Goal: Task Accomplishment & Management: Use online tool/utility

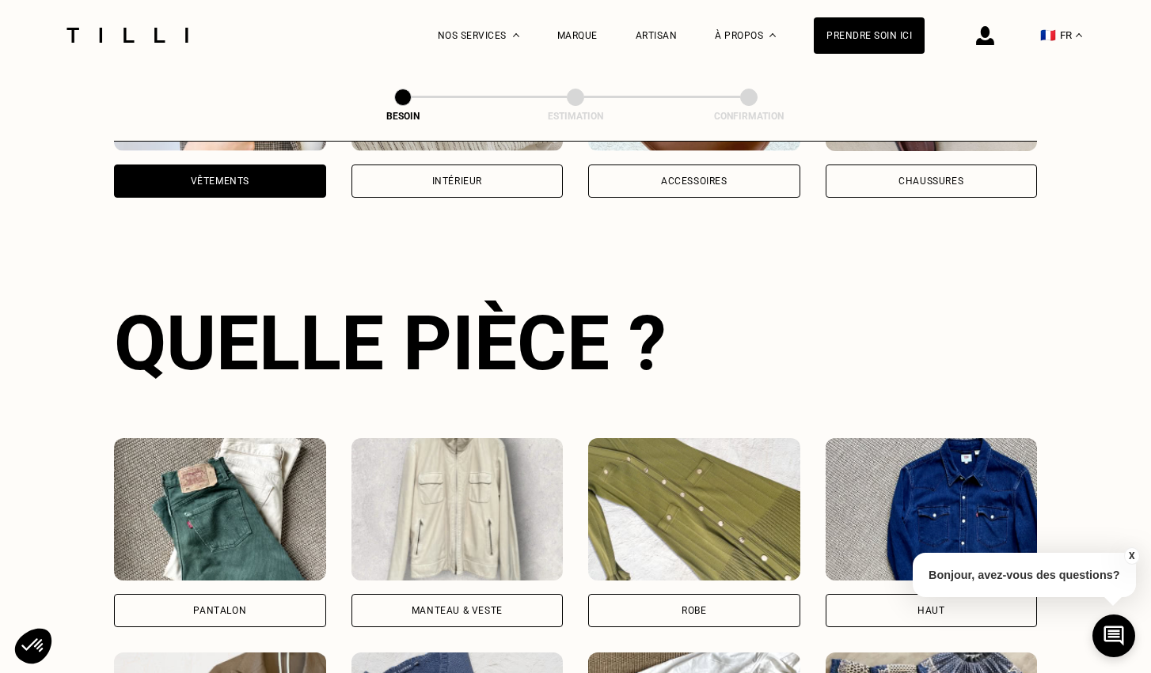
scroll to position [515, 0]
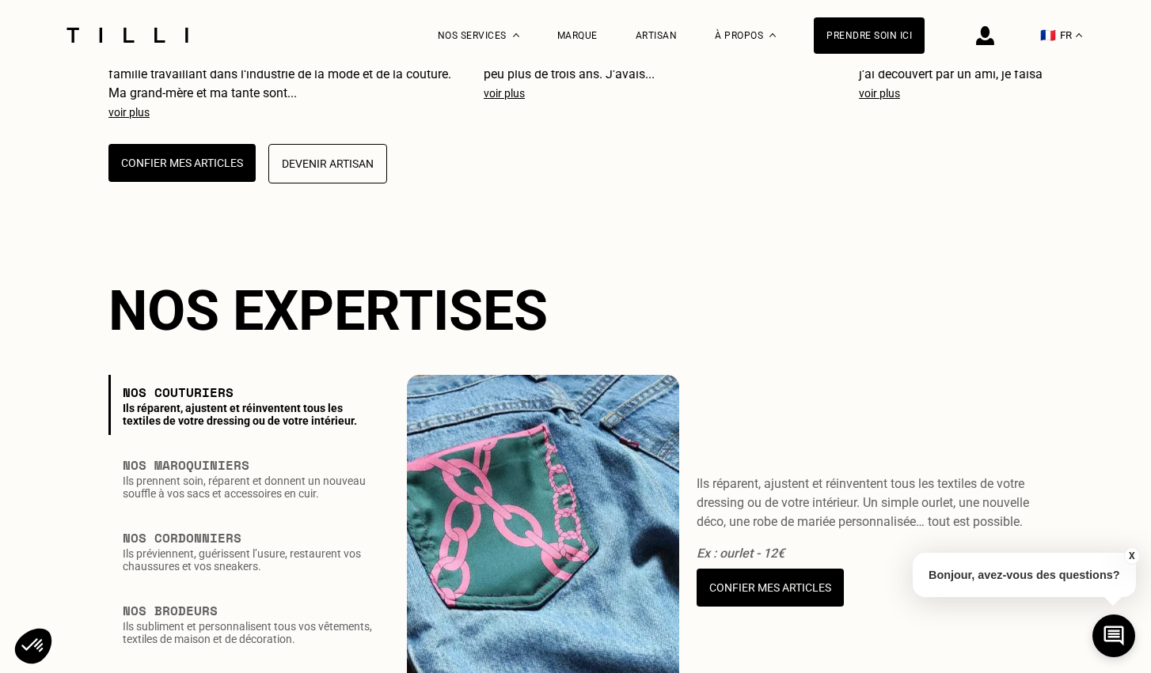
scroll to position [1921, 0]
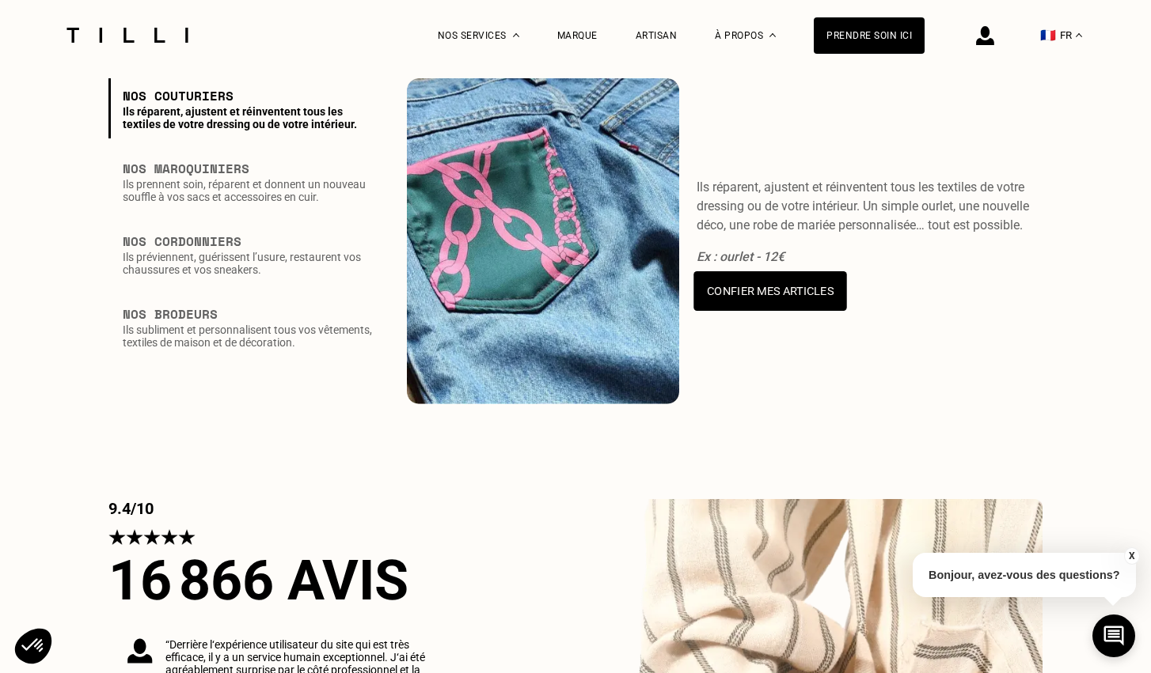
click at [768, 312] on button "Confier mes articles" at bounding box center [770, 292] width 153 height 40
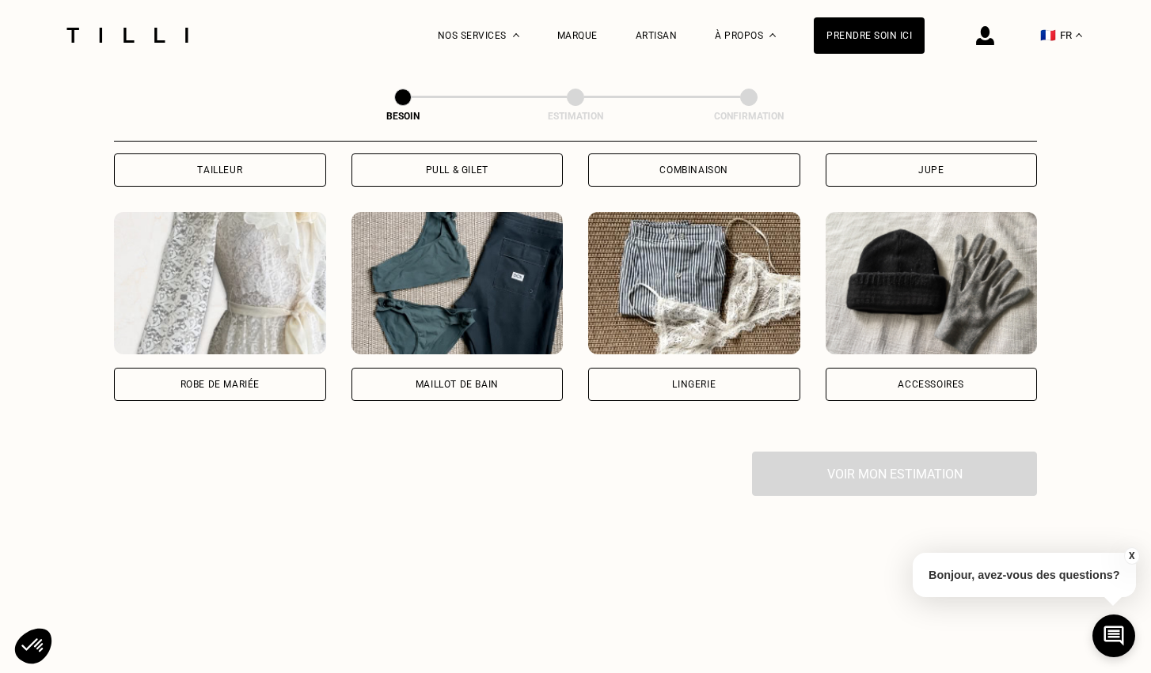
scroll to position [1159, 0]
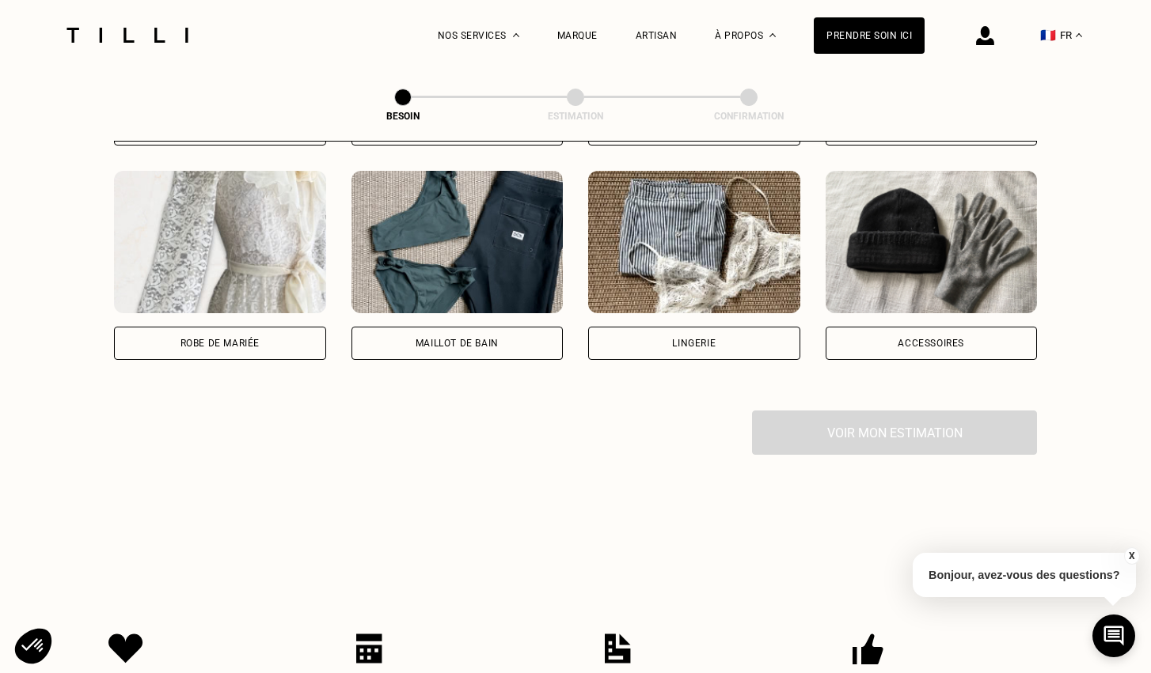
click at [278, 260] on img at bounding box center [220, 242] width 212 height 142
select select "FR"
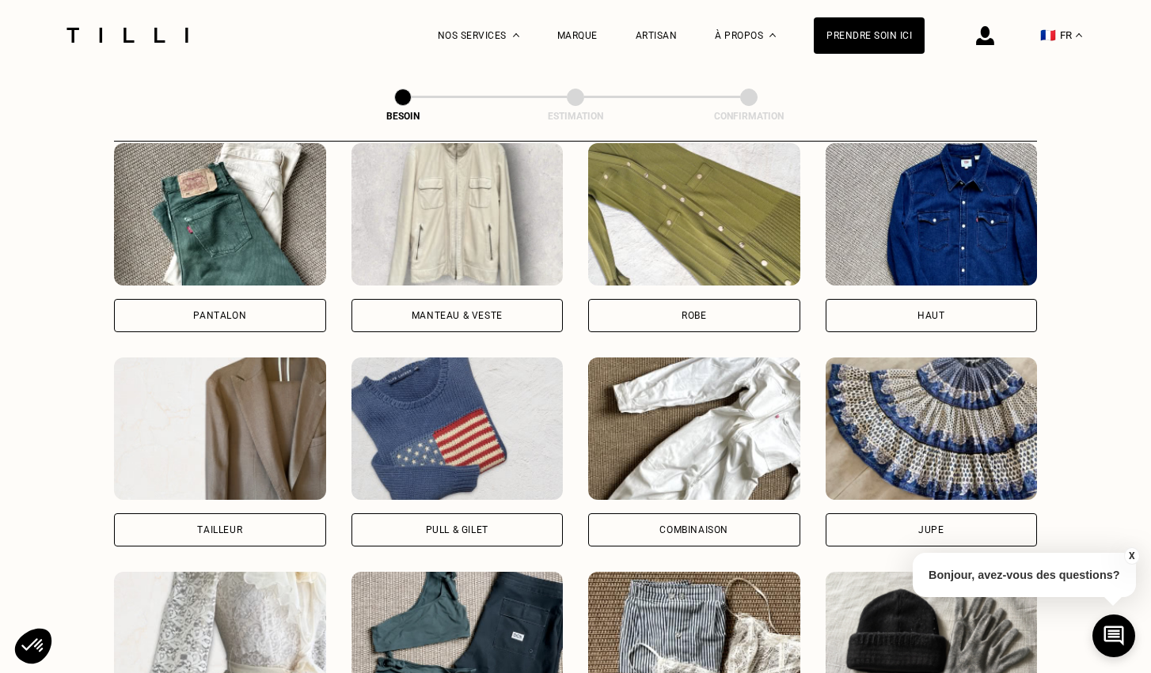
scroll to position [735, 0]
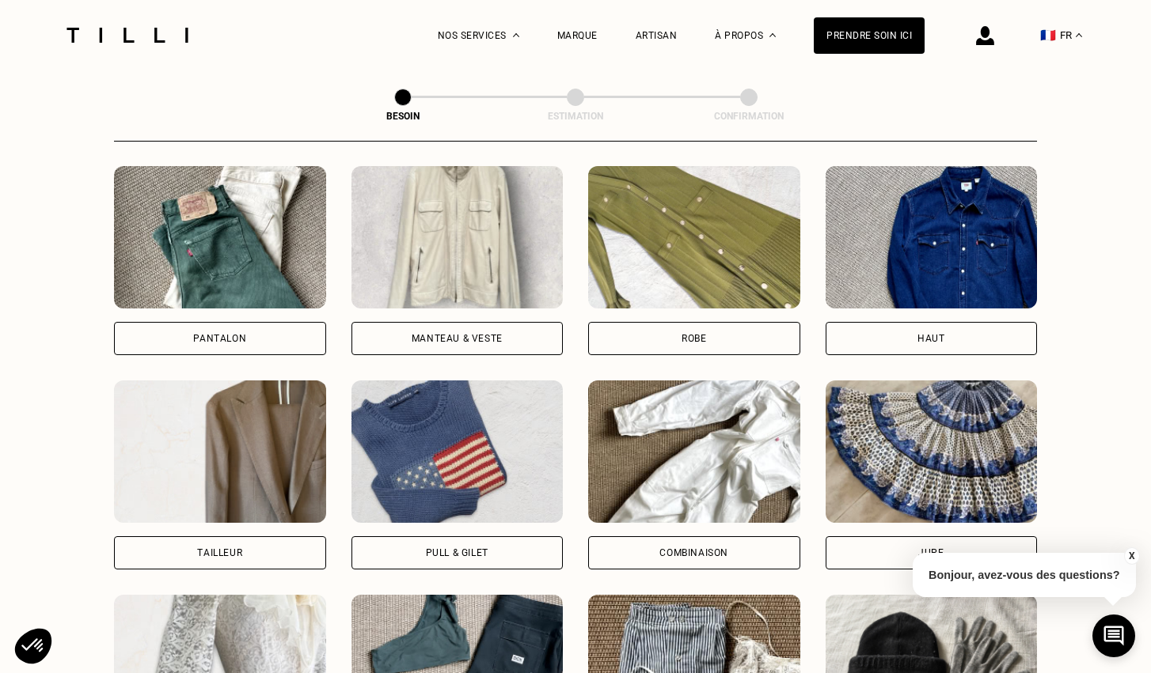
click at [643, 261] on img at bounding box center [694, 237] width 212 height 142
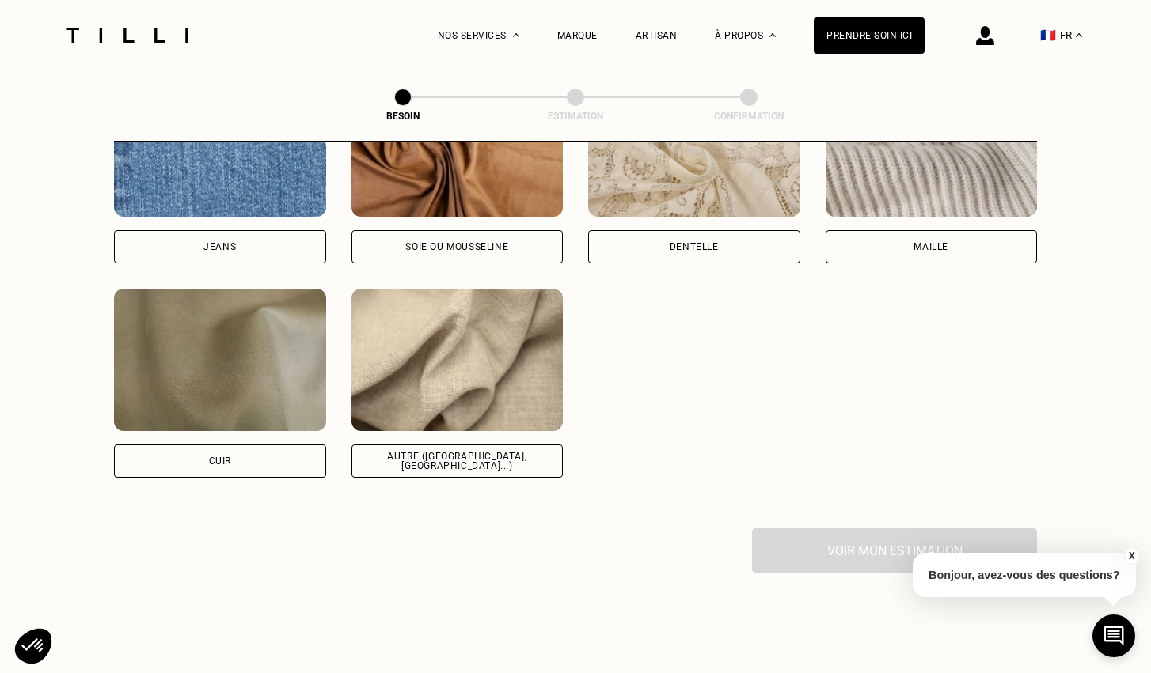
scroll to position [1793, 0]
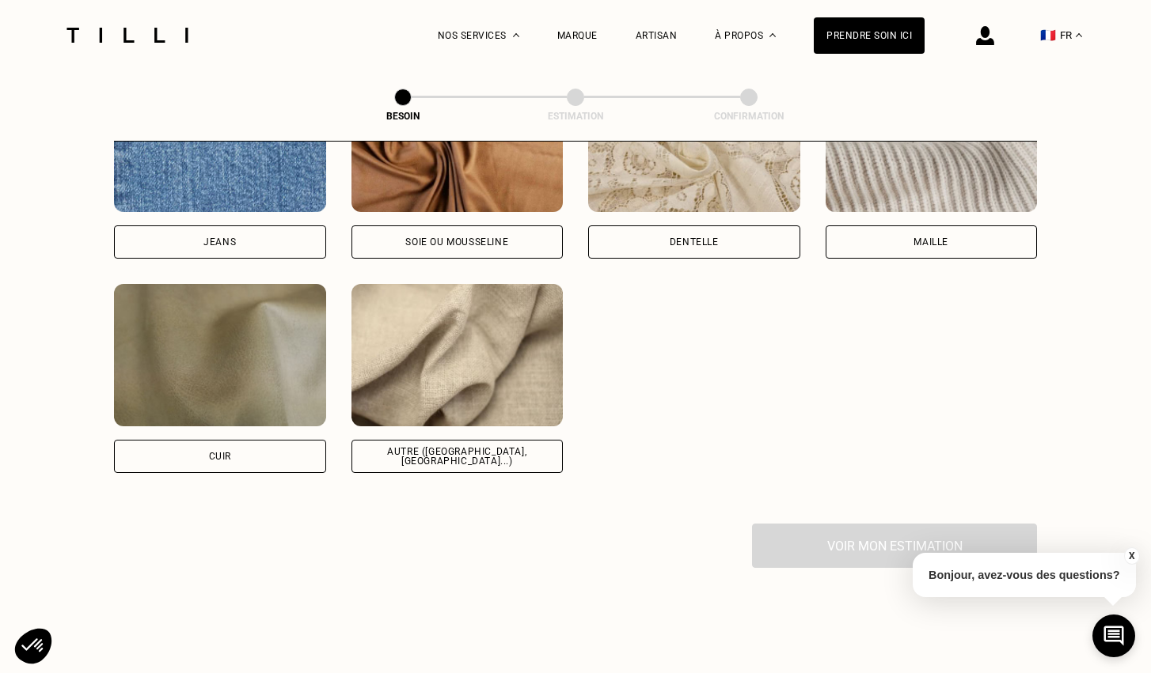
click at [536, 204] on div "Soie ou mousseline" at bounding box center [457, 164] width 212 height 189
select select "FR"
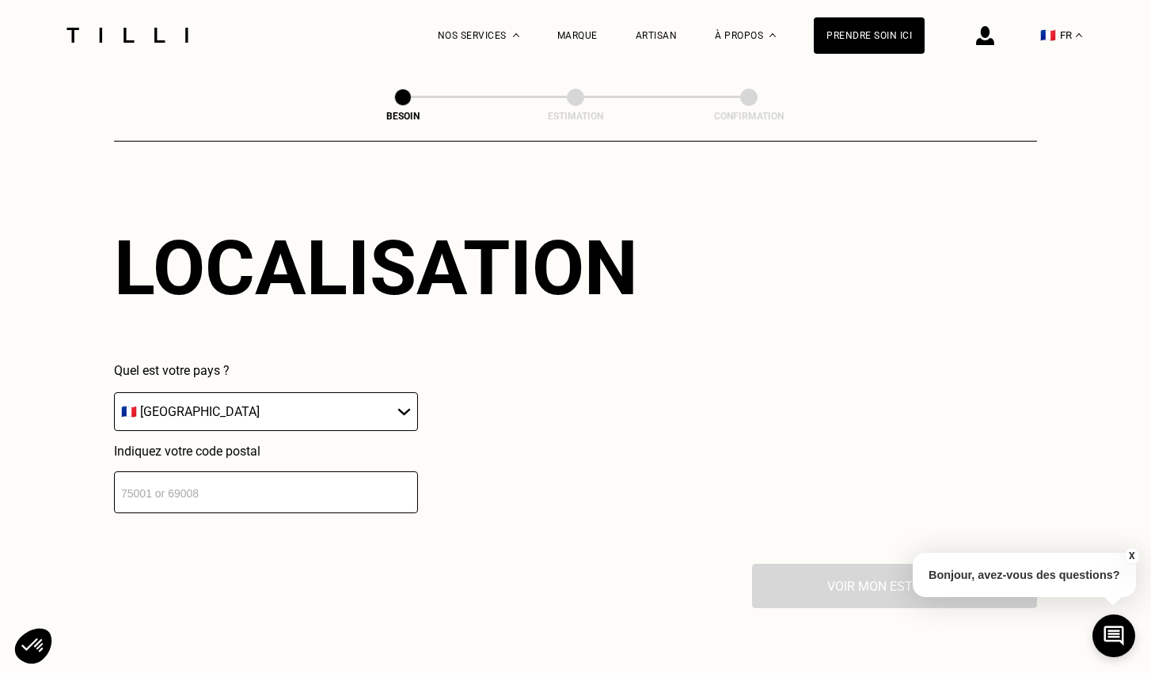
scroll to position [2144, 0]
click at [398, 485] on input "number" at bounding box center [266, 492] width 304 height 42
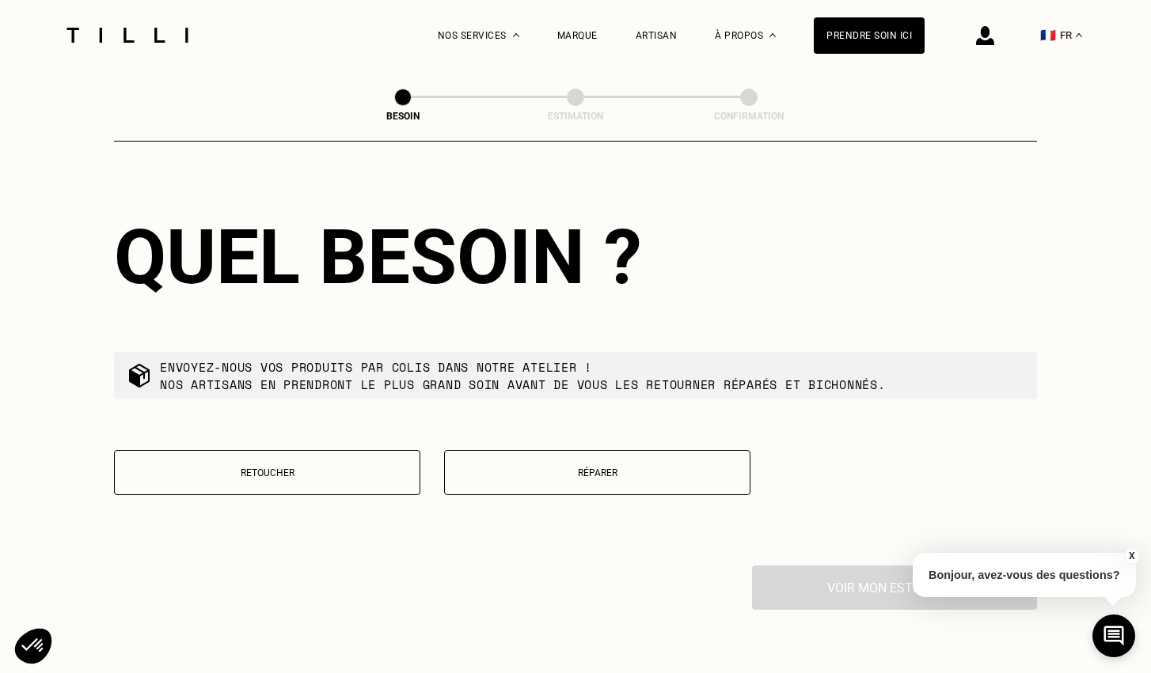
scroll to position [2557, 0]
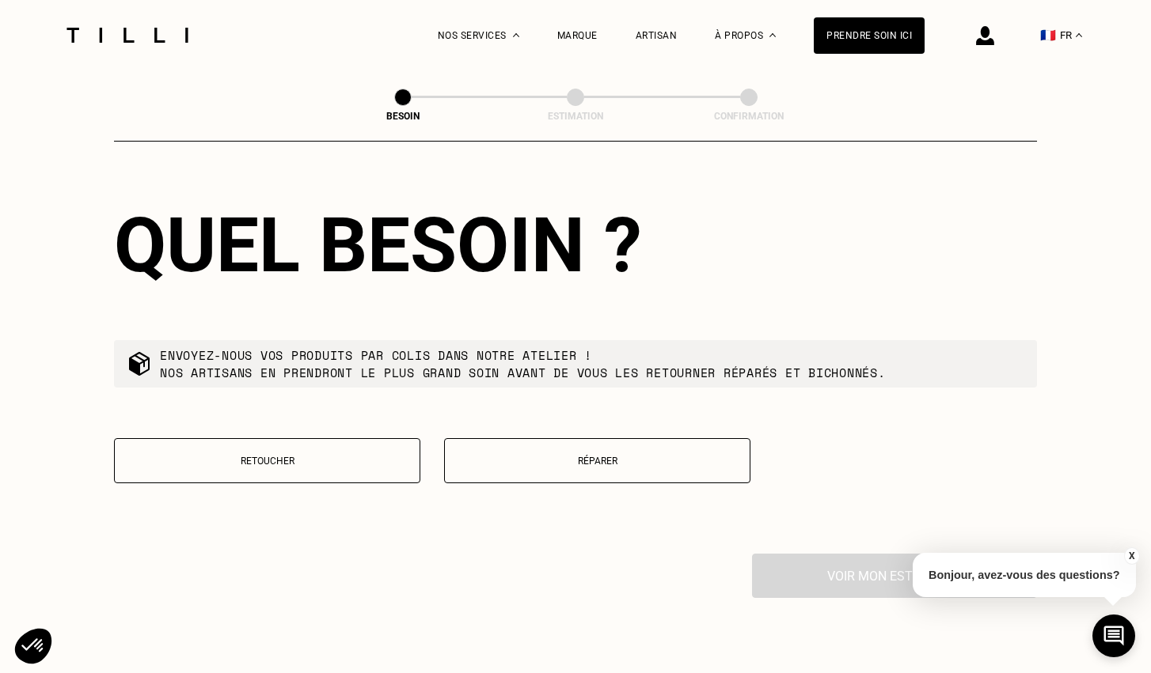
click at [368, 456] on p "Retoucher" at bounding box center [267, 461] width 289 height 11
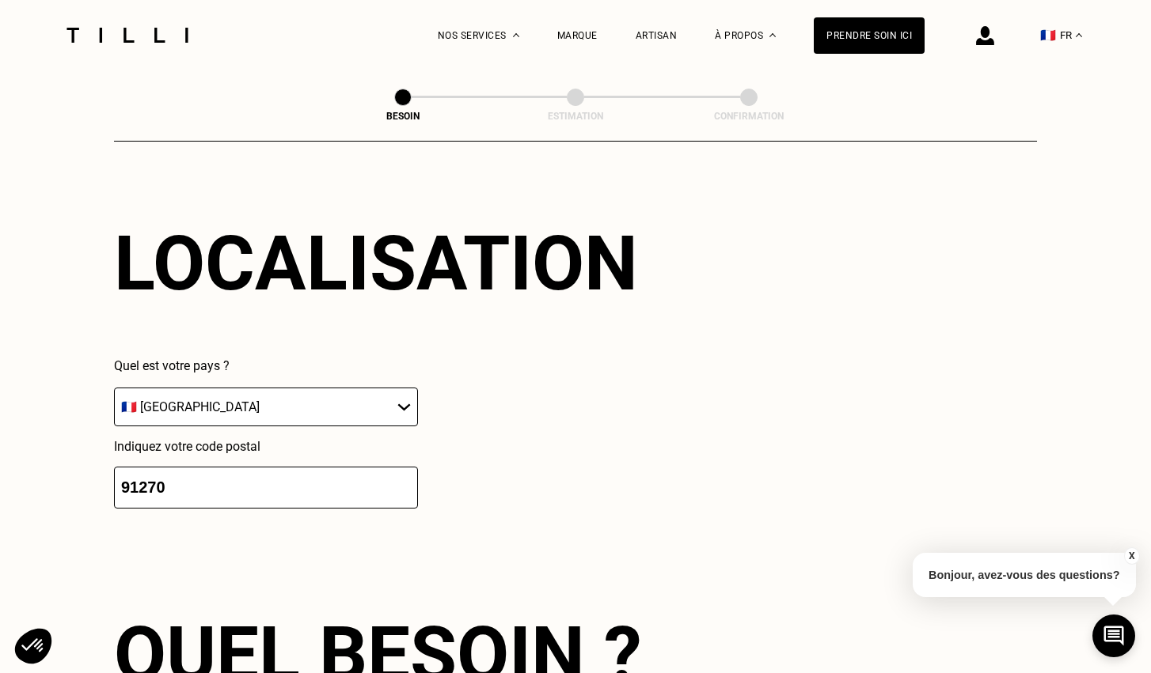
scroll to position [2208, 0]
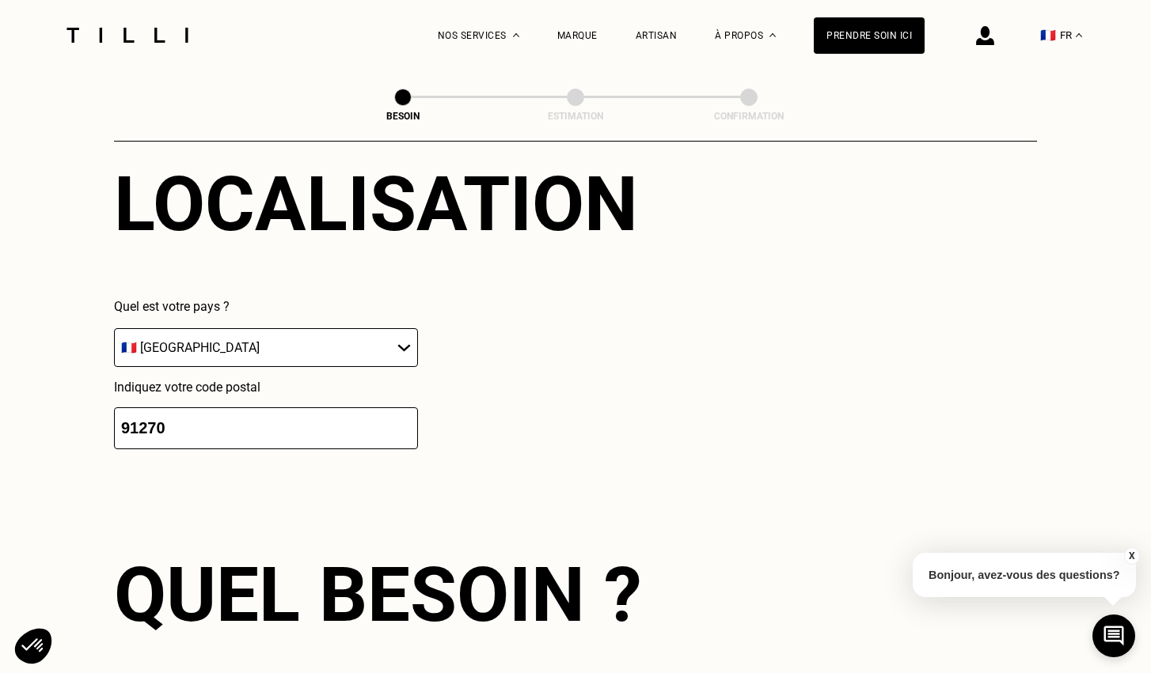
click at [347, 408] on input "91270" at bounding box center [266, 429] width 304 height 42
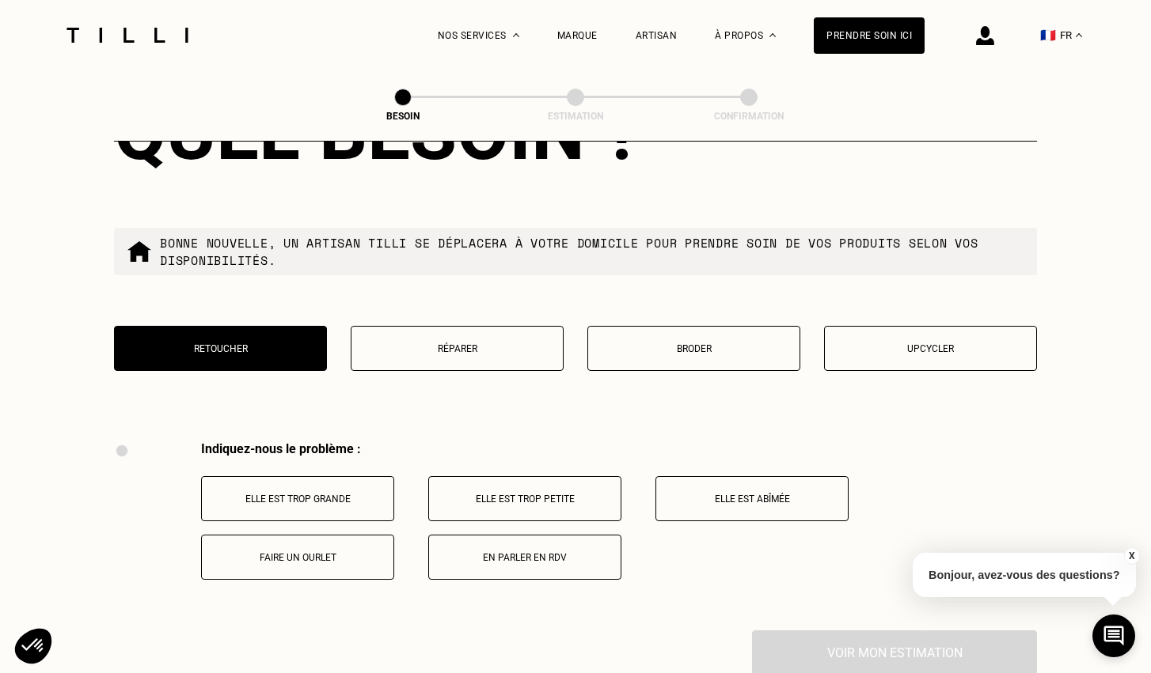
scroll to position [2688, 0]
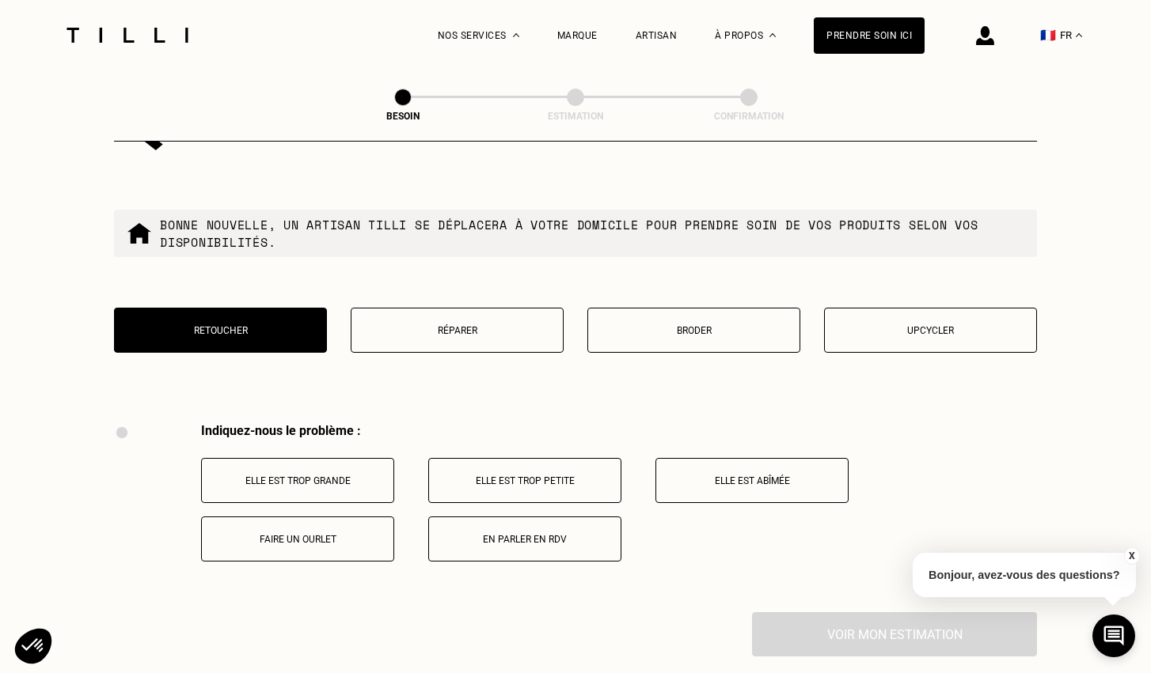
type input "75001"
click at [348, 476] on p "Elle est trop grande" at bounding box center [298, 481] width 176 height 11
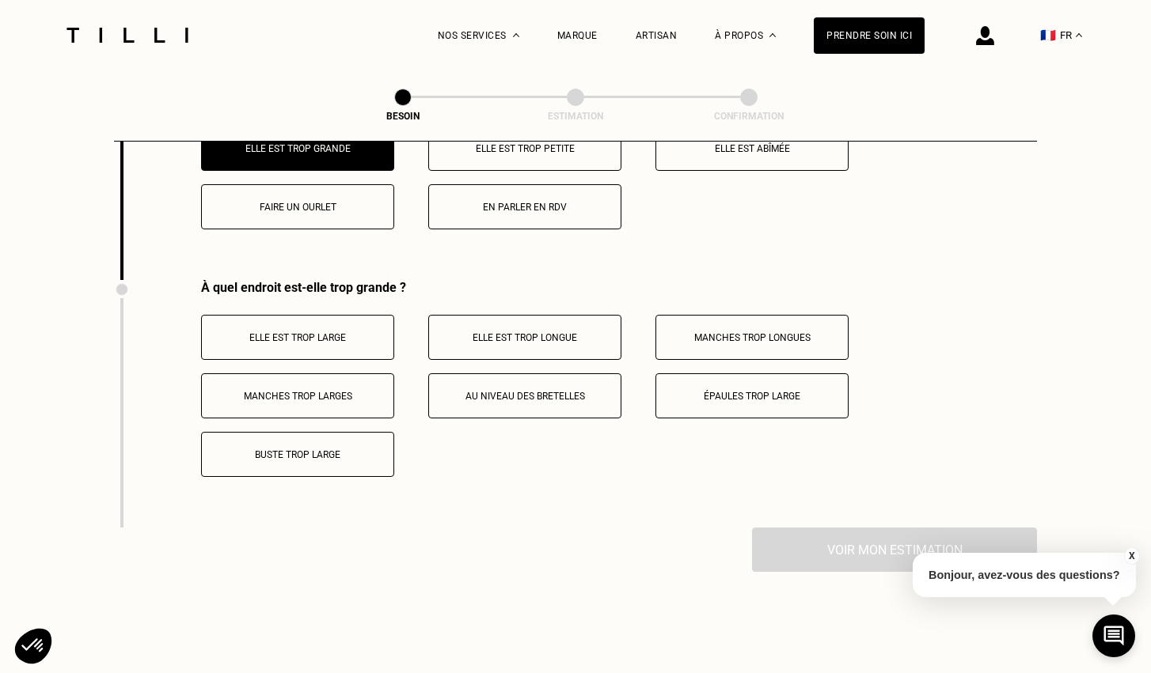
scroll to position [3110, 0]
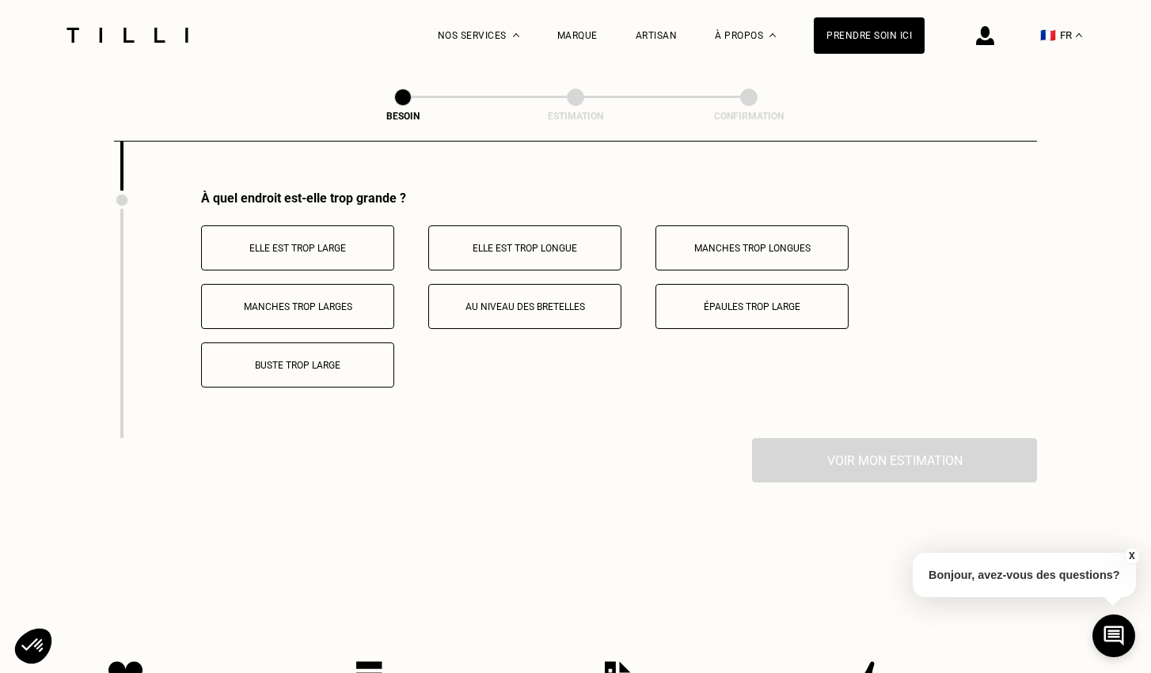
click at [355, 360] on p "Buste trop large" at bounding box center [298, 365] width 176 height 11
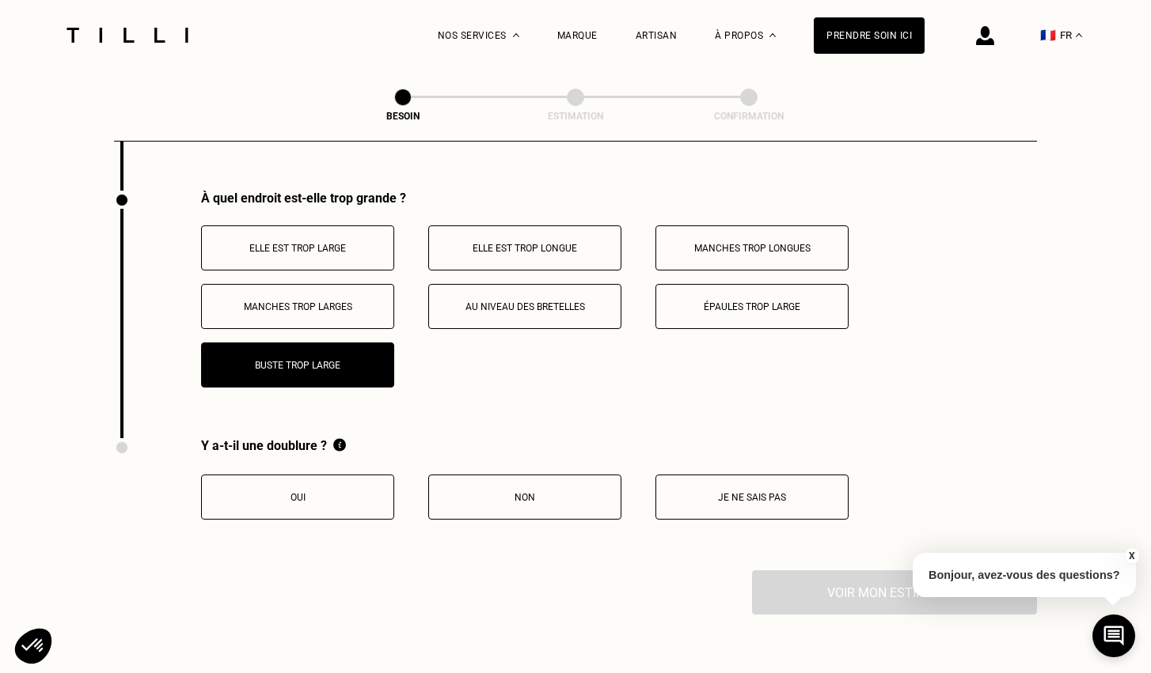
click at [343, 492] on p "Oui" at bounding box center [298, 497] width 176 height 11
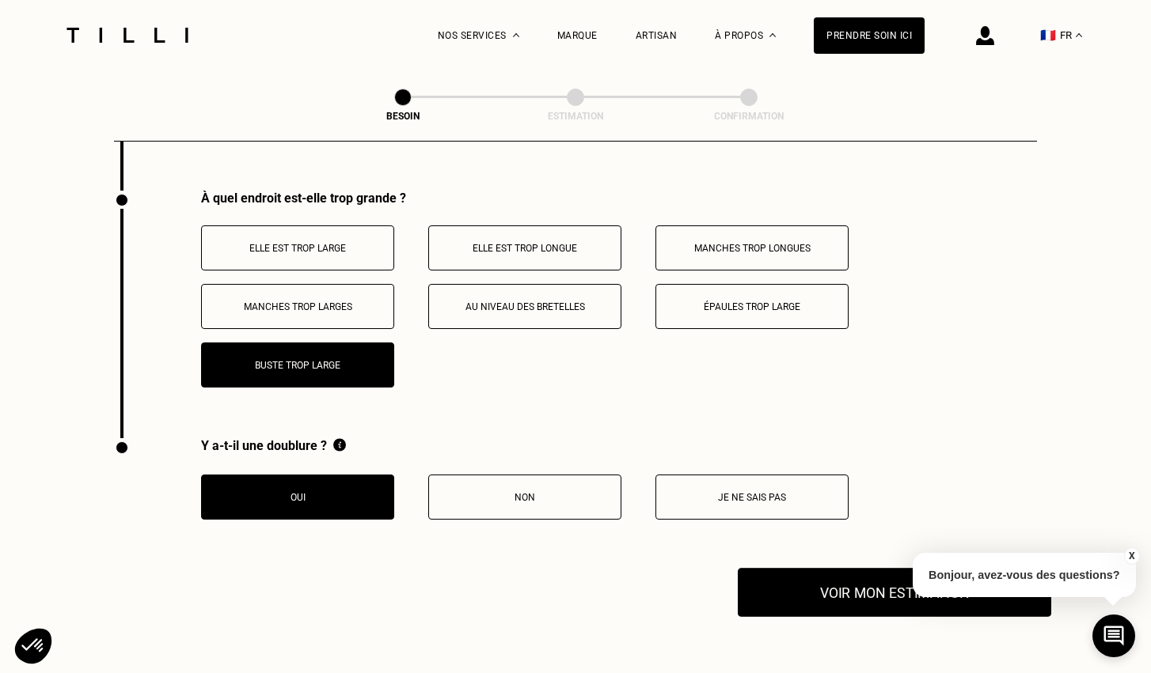
click at [798, 572] on button "Voir mon estimation" at bounding box center [893, 592] width 313 height 49
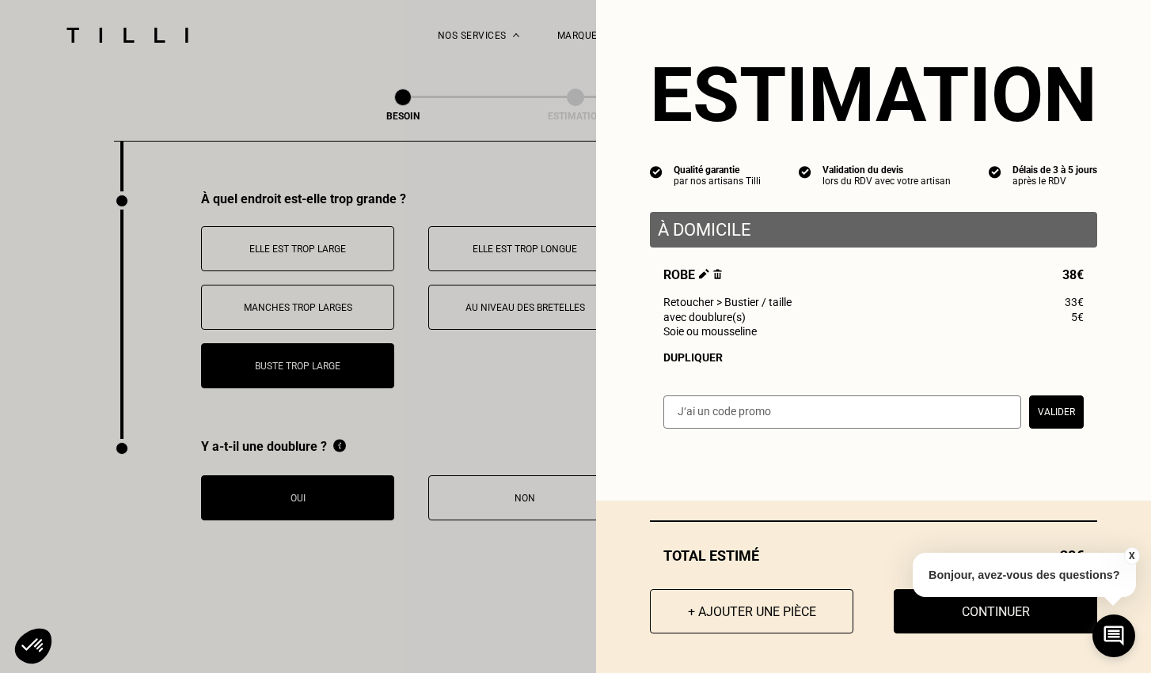
scroll to position [3109, 0]
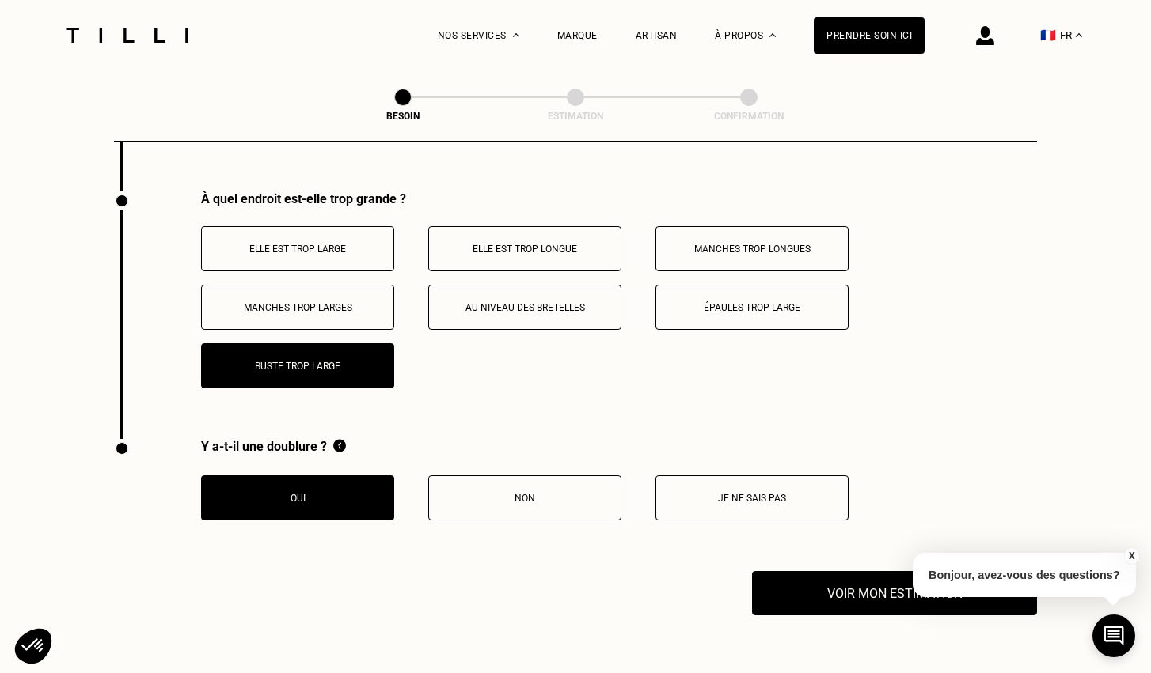
click at [355, 244] on p "Elle est trop large" at bounding box center [298, 249] width 176 height 11
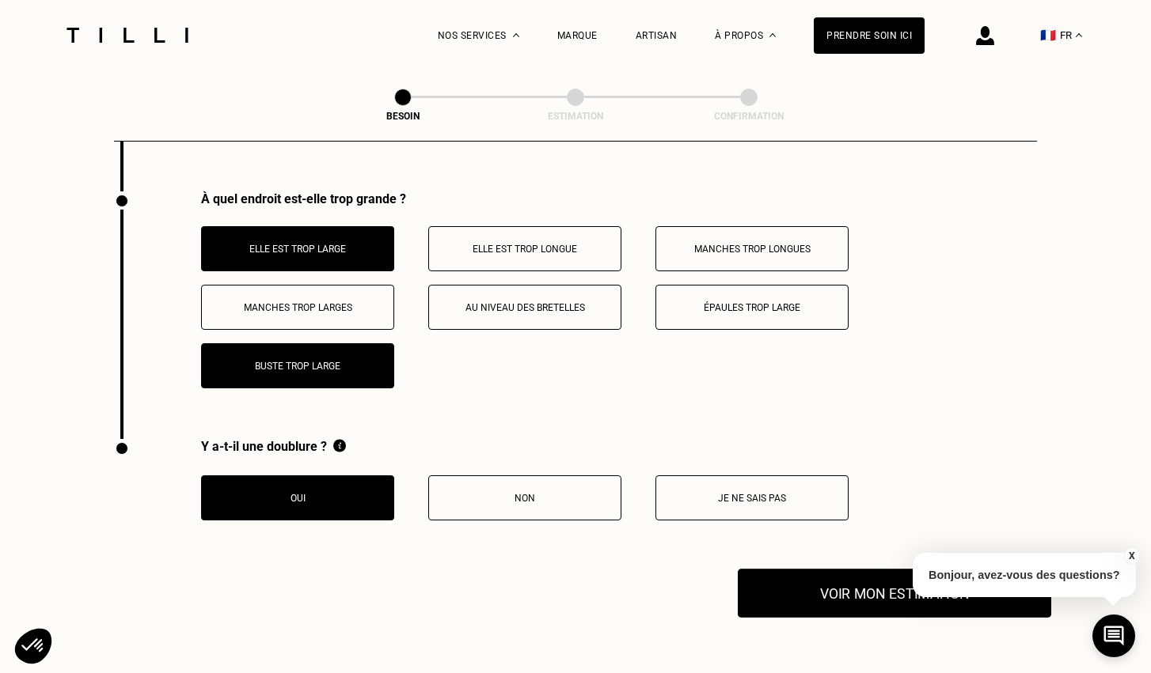
click at [799, 586] on button "Voir mon estimation" at bounding box center [893, 593] width 313 height 49
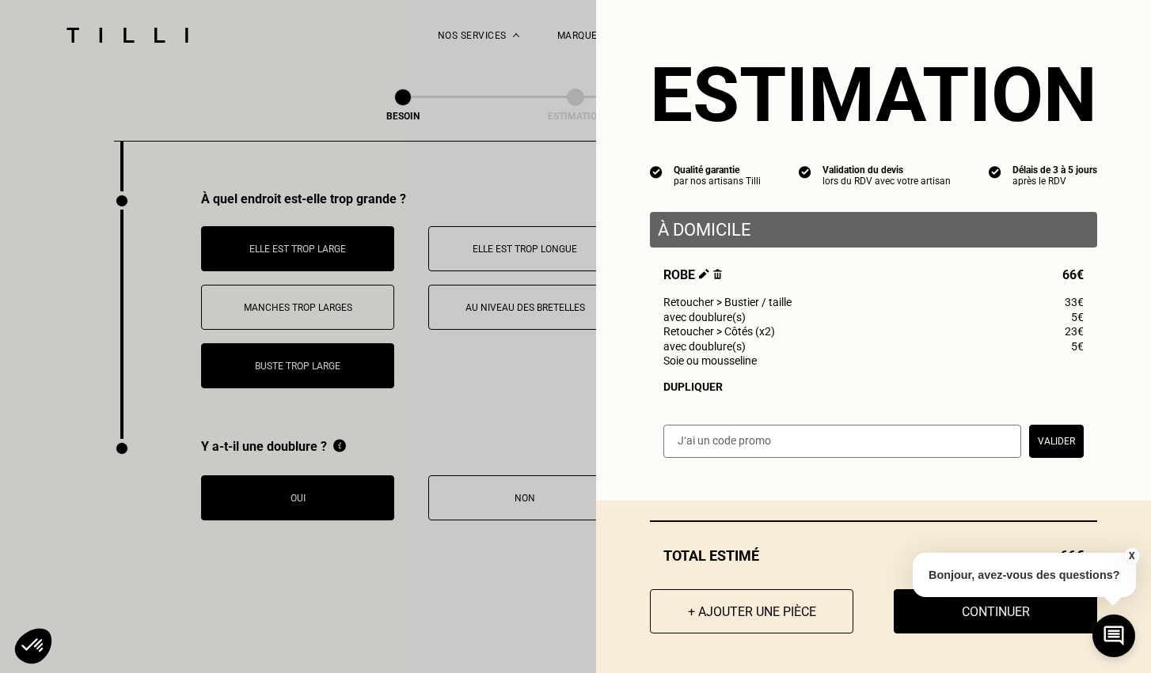
click at [718, 272] on img at bounding box center [717, 274] width 9 height 10
click at [720, 273] on img at bounding box center [717, 274] width 9 height 10
click at [717, 273] on img at bounding box center [717, 274] width 9 height 10
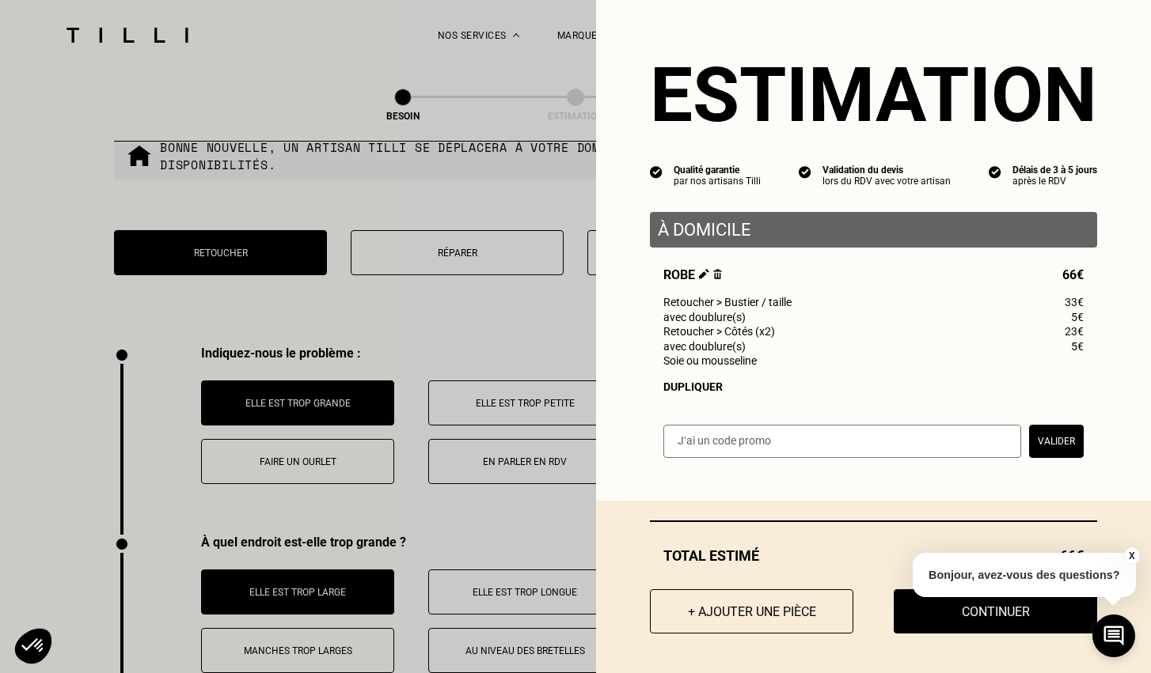
scroll to position [2760, 0]
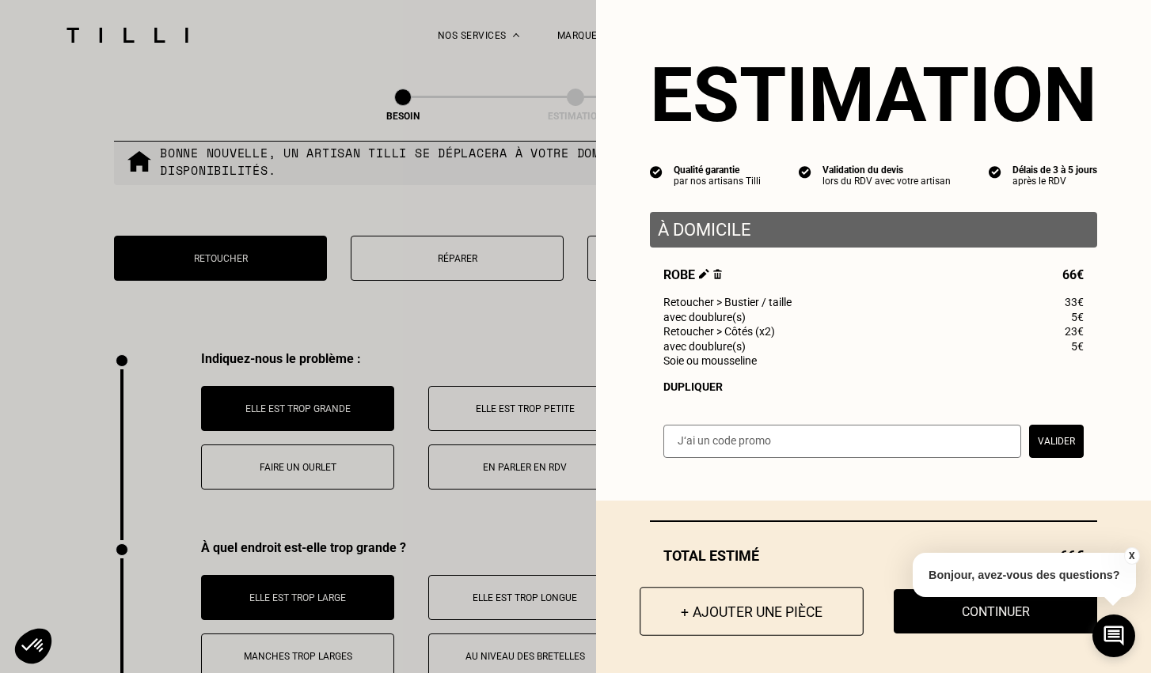
click at [722, 597] on button "+ Ajouter une pièce" at bounding box center [751, 611] width 224 height 49
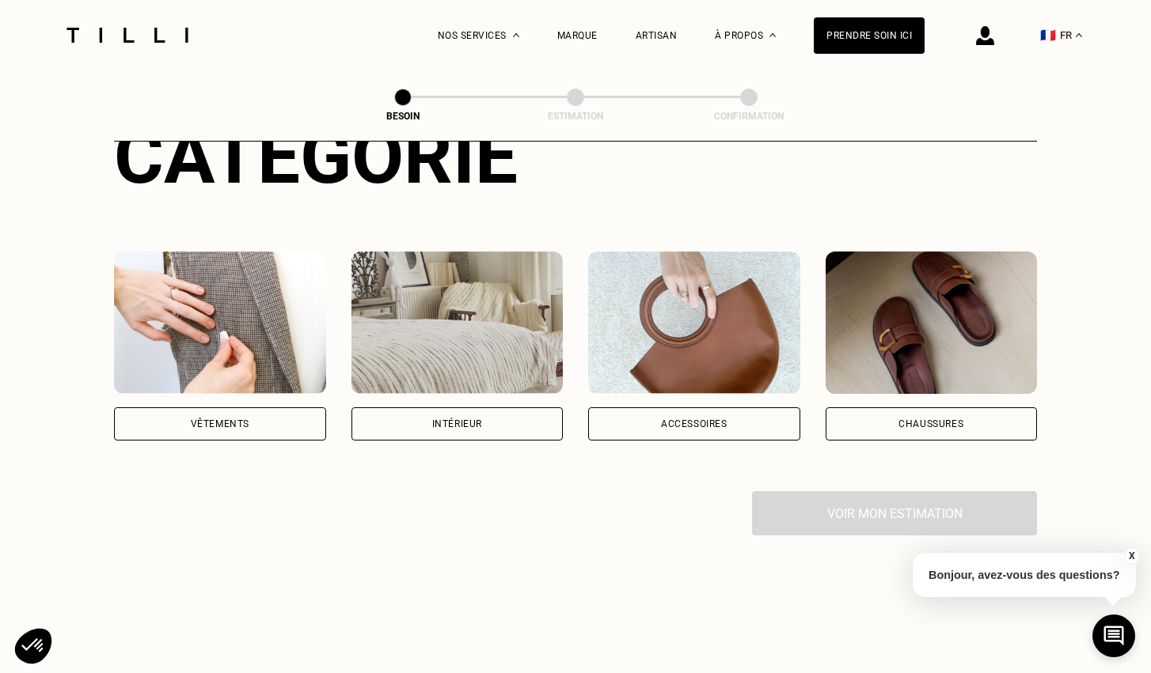
scroll to position [385, 0]
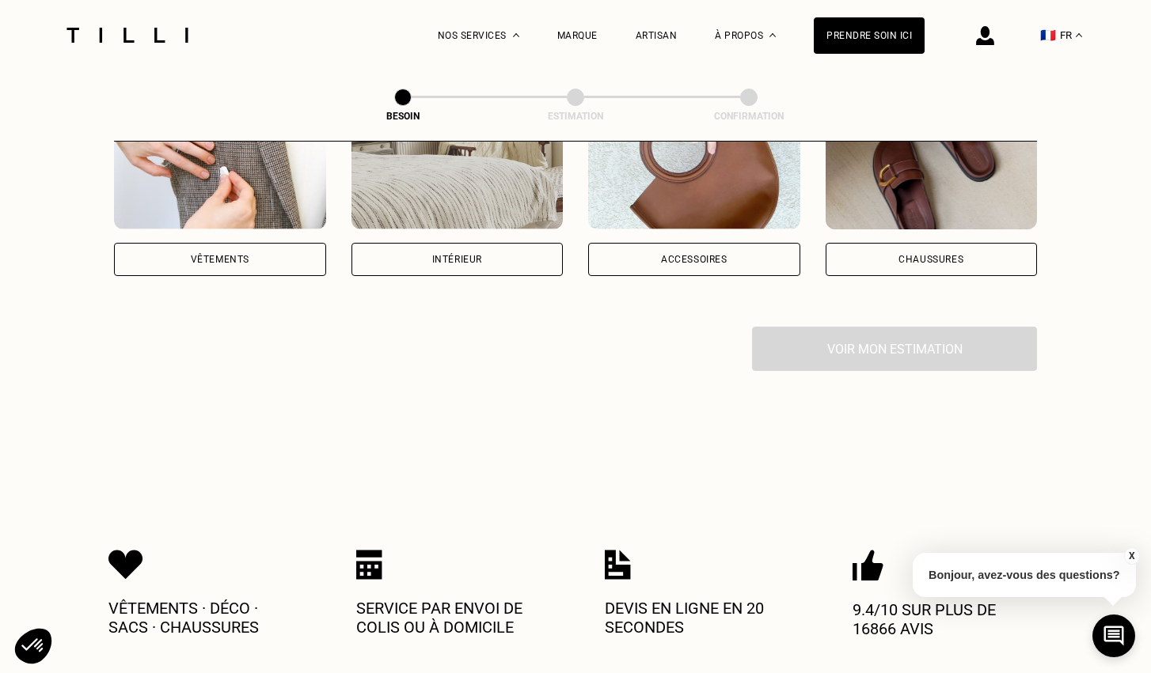
click at [245, 255] on div "Vêtements" at bounding box center [220, 259] width 59 height 9
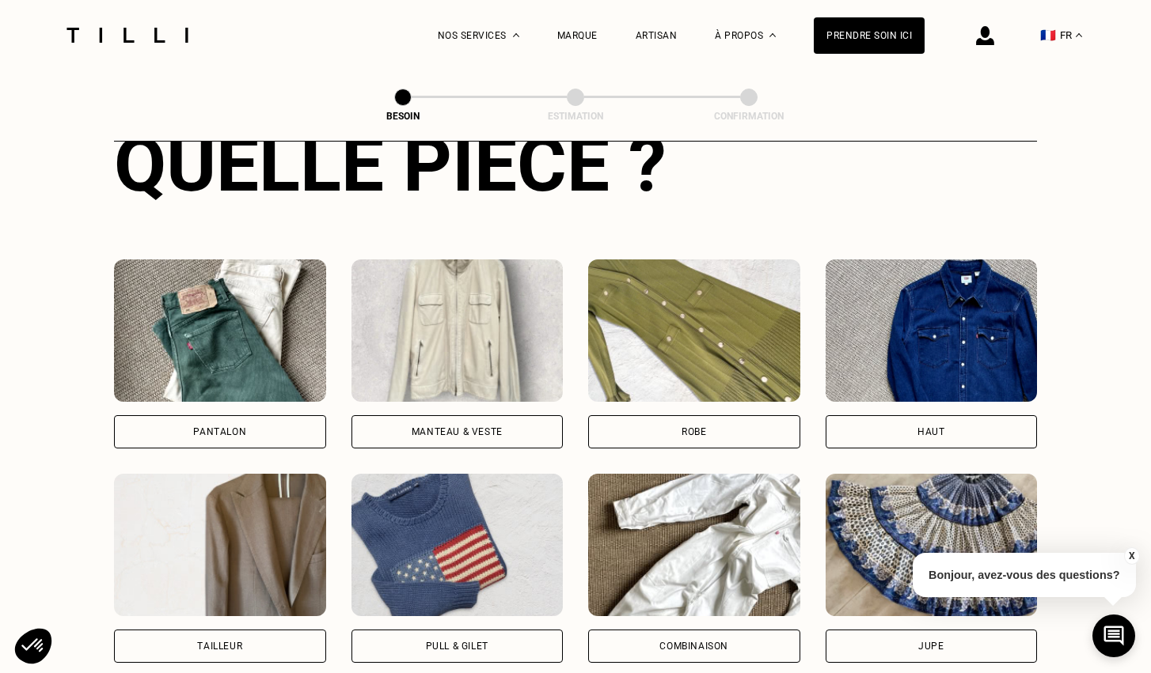
scroll to position [643, 0]
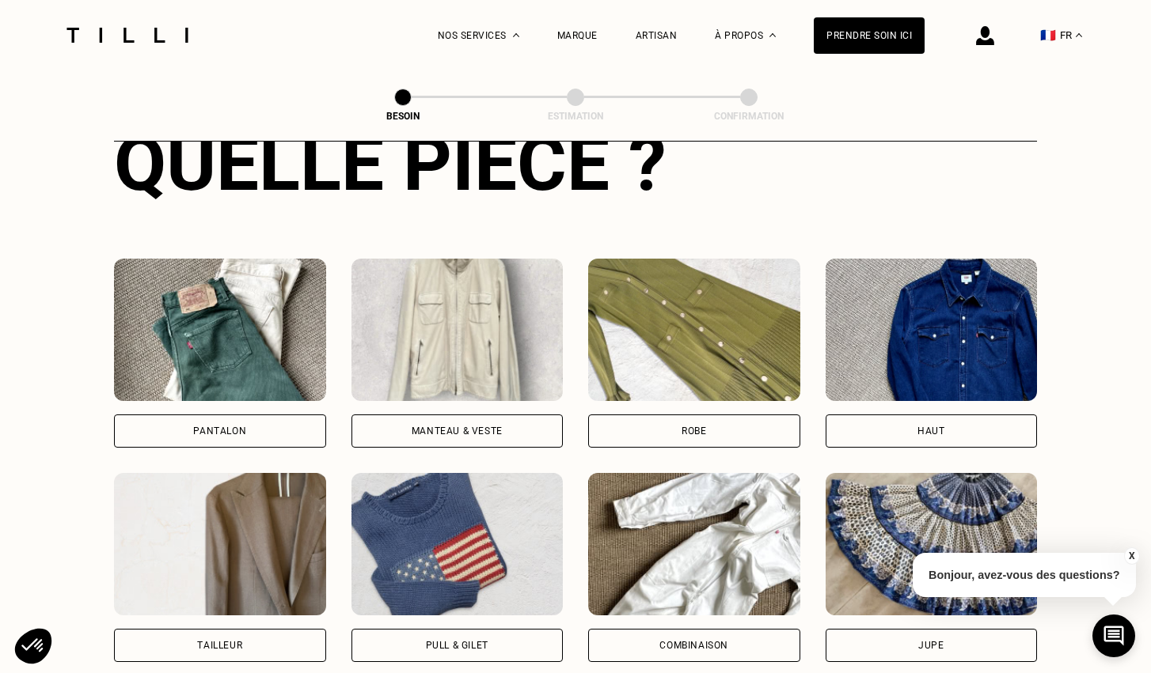
click at [282, 344] on img at bounding box center [220, 330] width 212 height 142
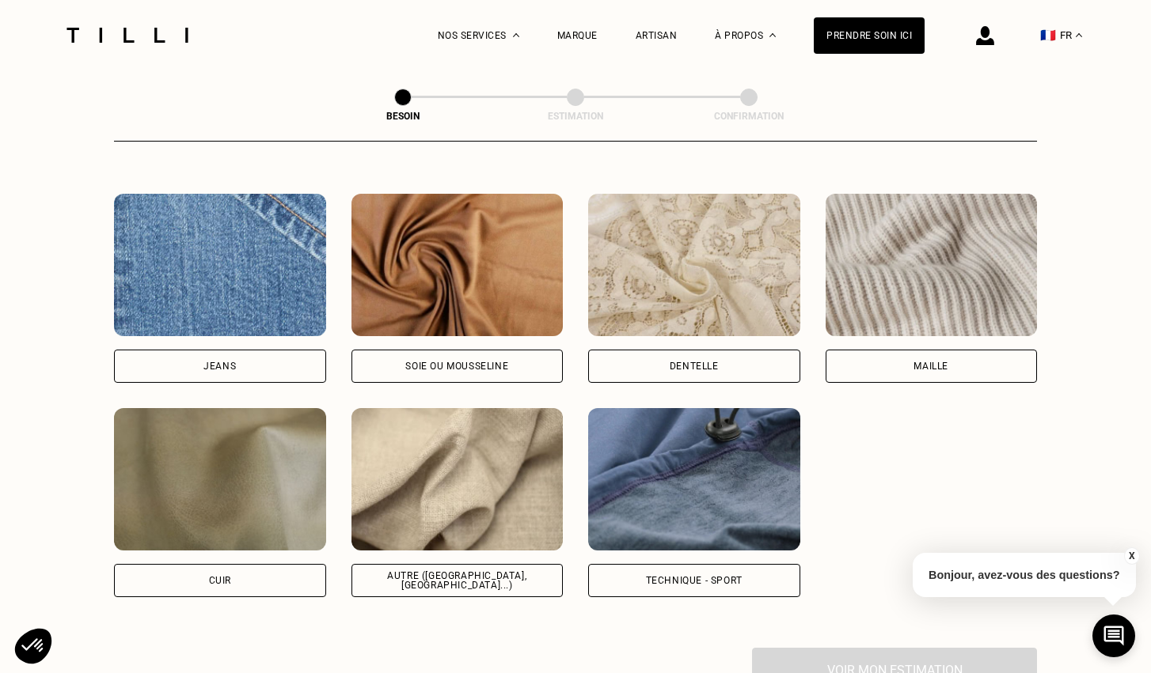
scroll to position [1694, 0]
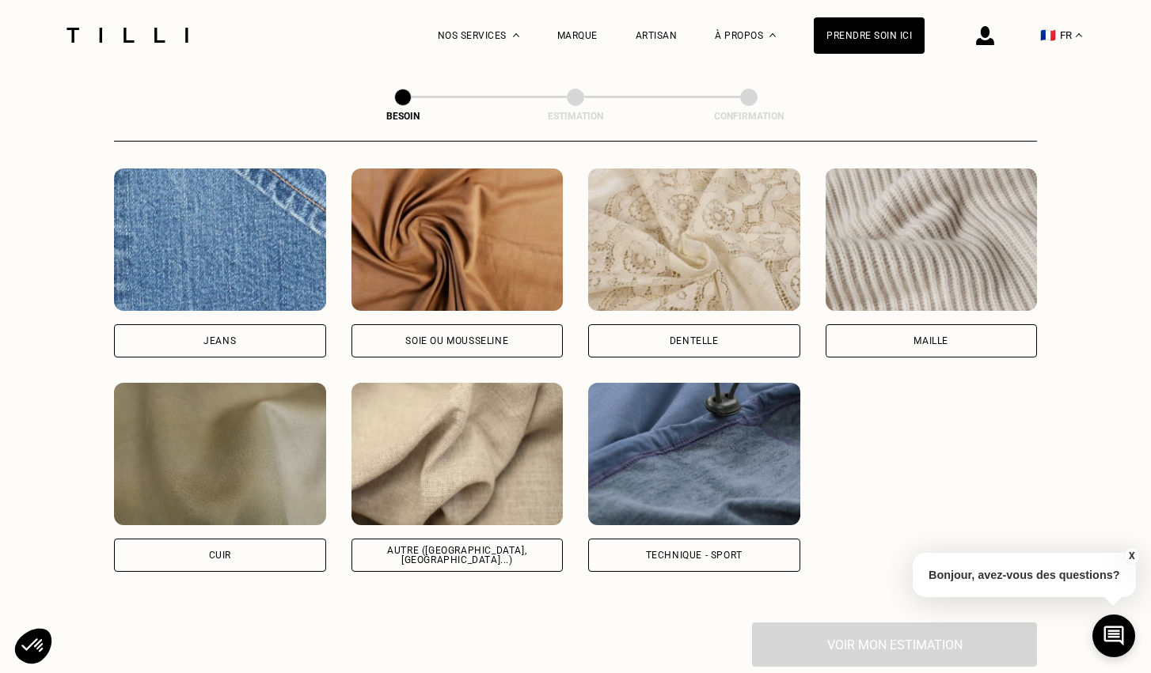
click at [246, 244] on img at bounding box center [220, 240] width 212 height 142
select select "FR"
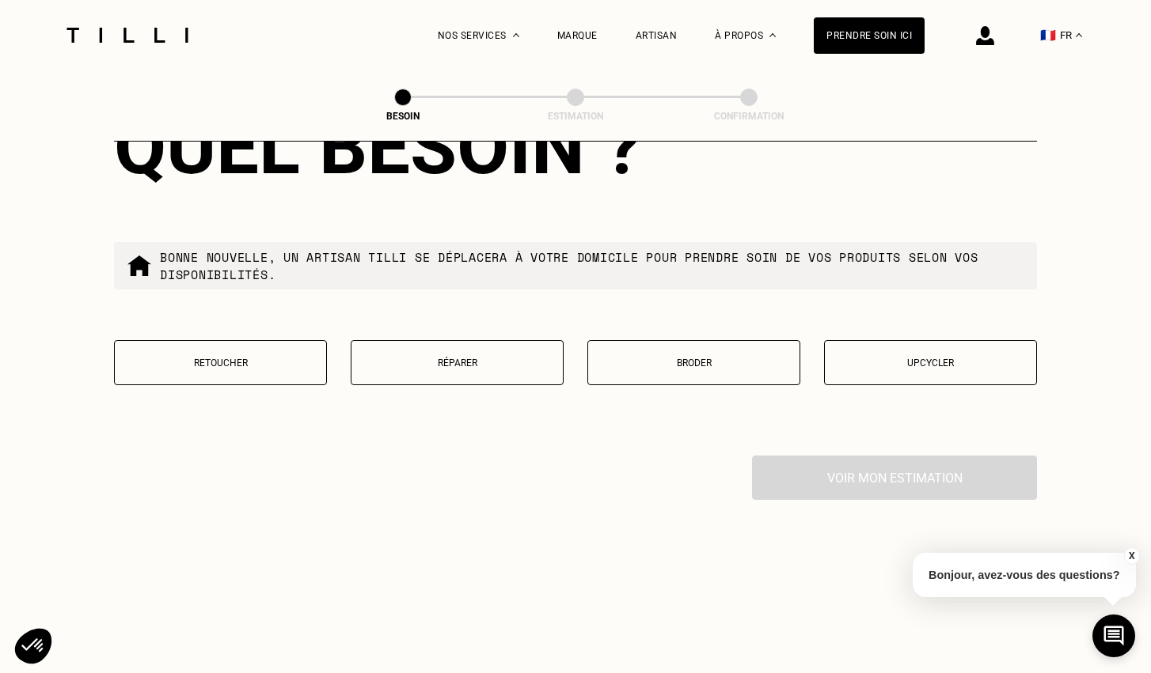
scroll to position [2659, 0]
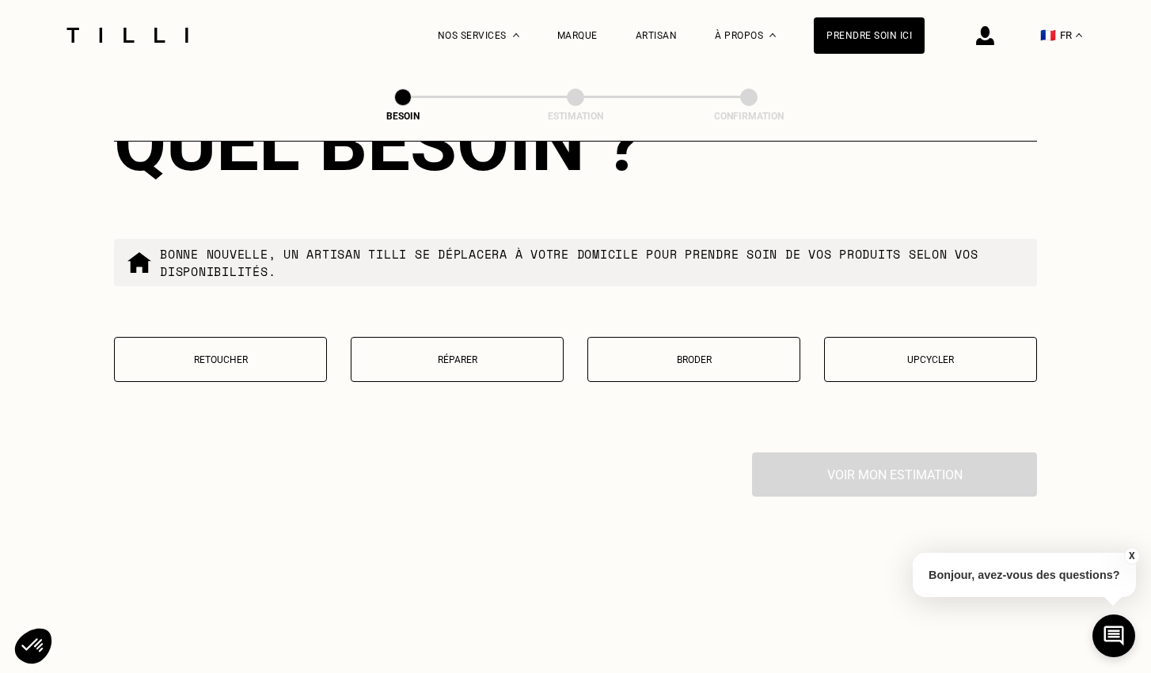
click at [413, 354] on p "Réparer" at bounding box center [456, 359] width 195 height 11
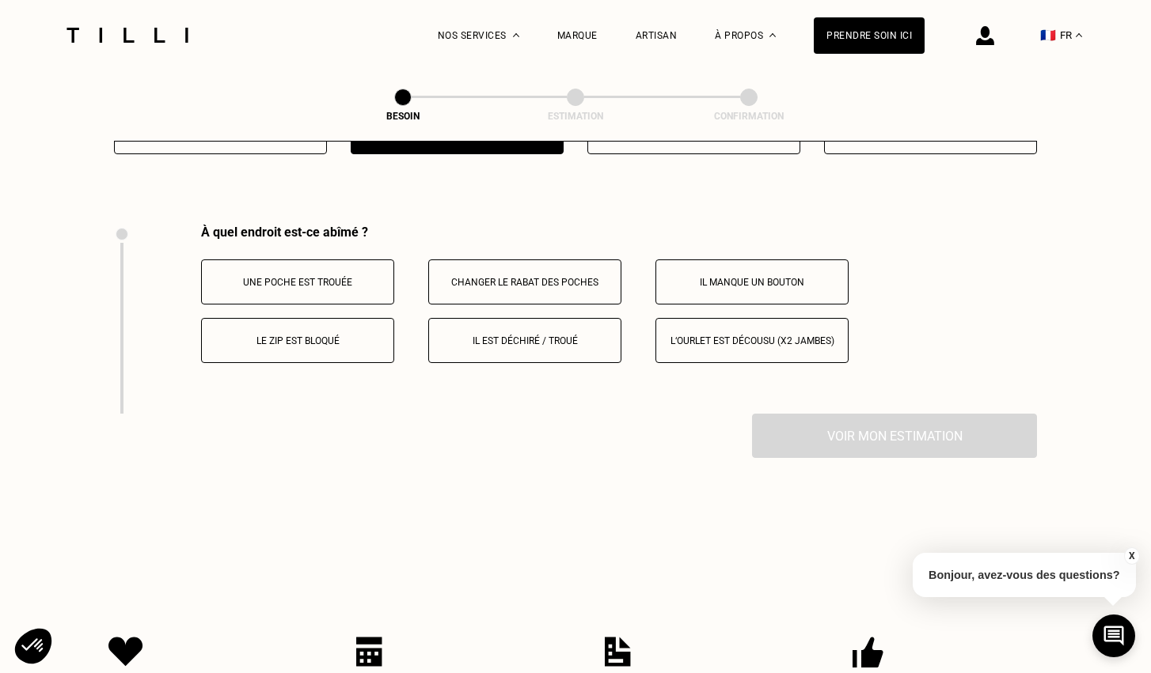
scroll to position [2921, 0]
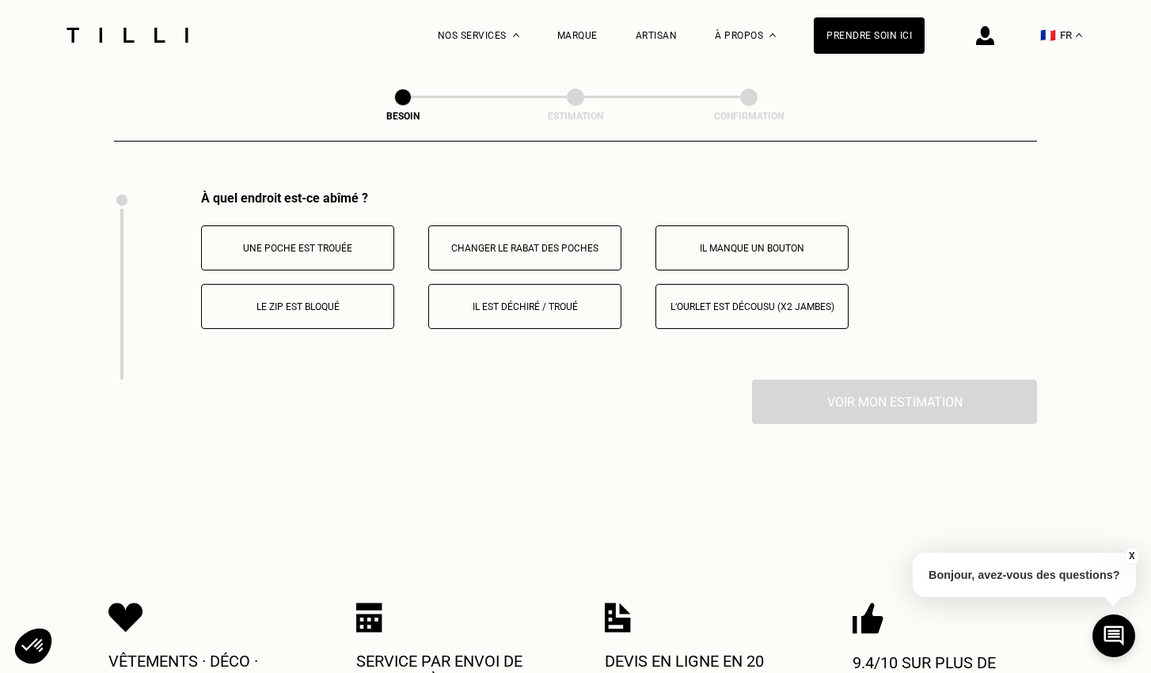
click at [354, 243] on p "Une poche est trouée" at bounding box center [298, 248] width 176 height 11
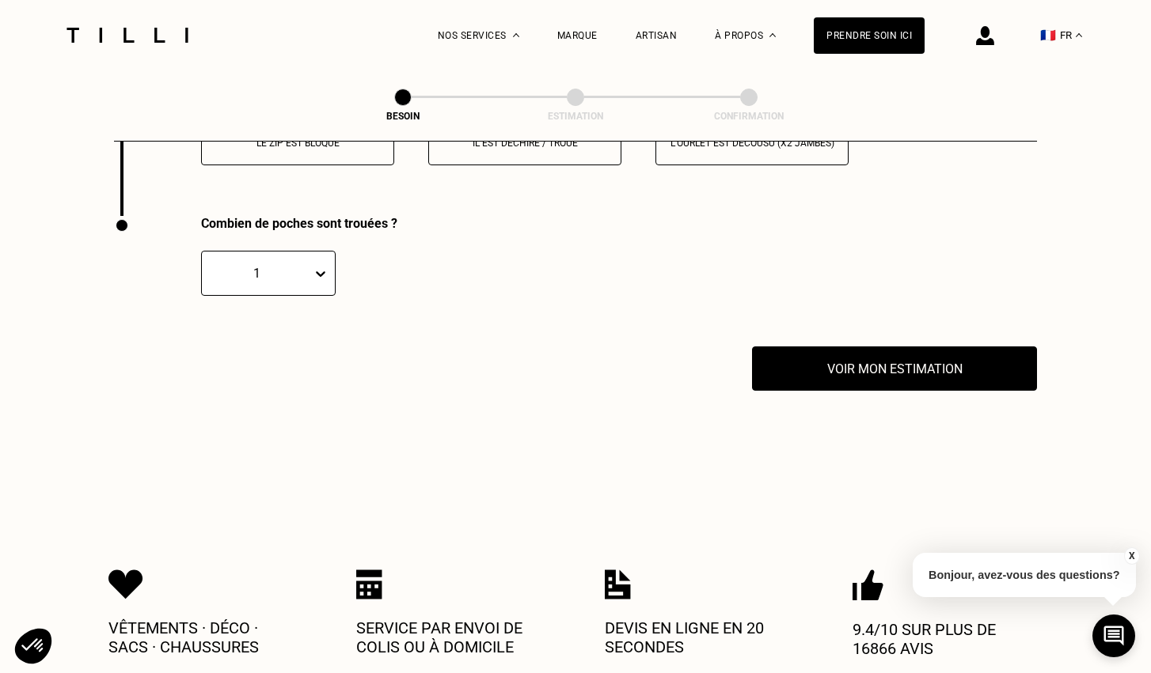
scroll to position [3110, 0]
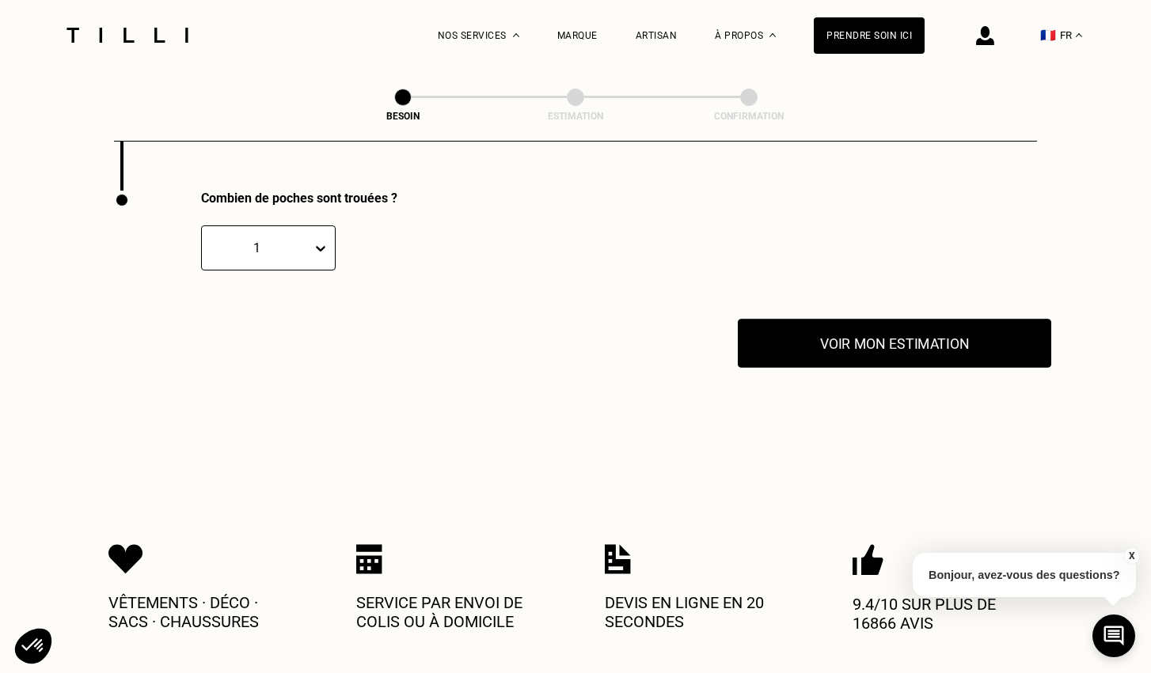
click at [825, 326] on button "Voir mon estimation" at bounding box center [893, 343] width 313 height 49
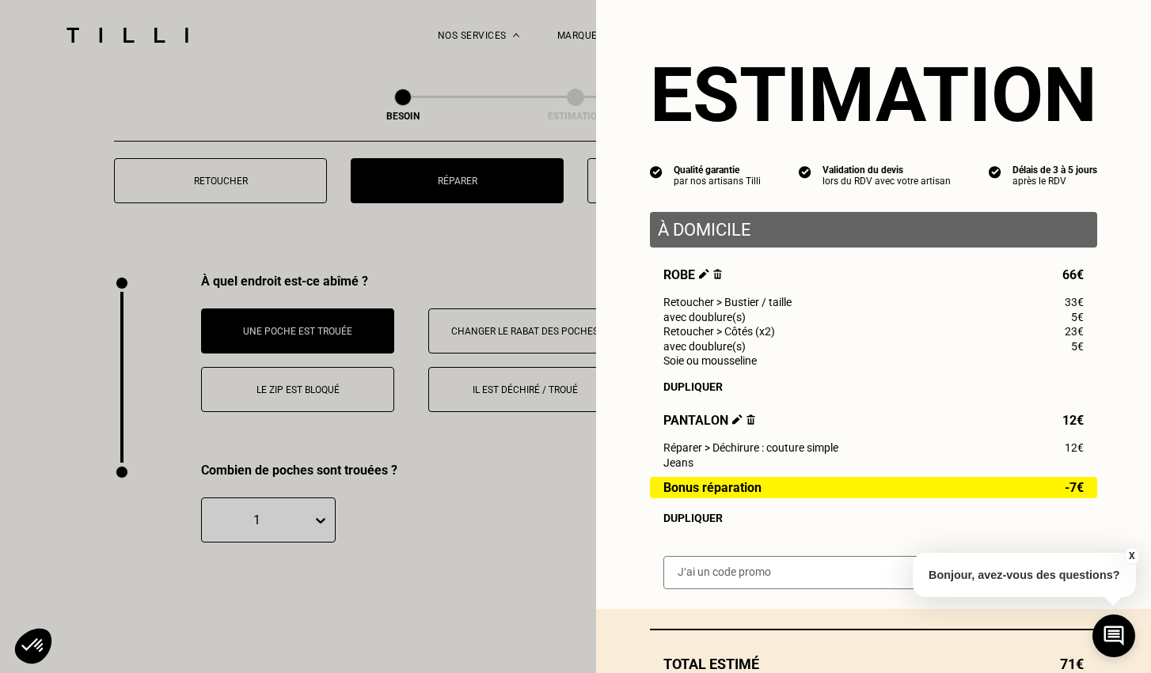
scroll to position [2841, 0]
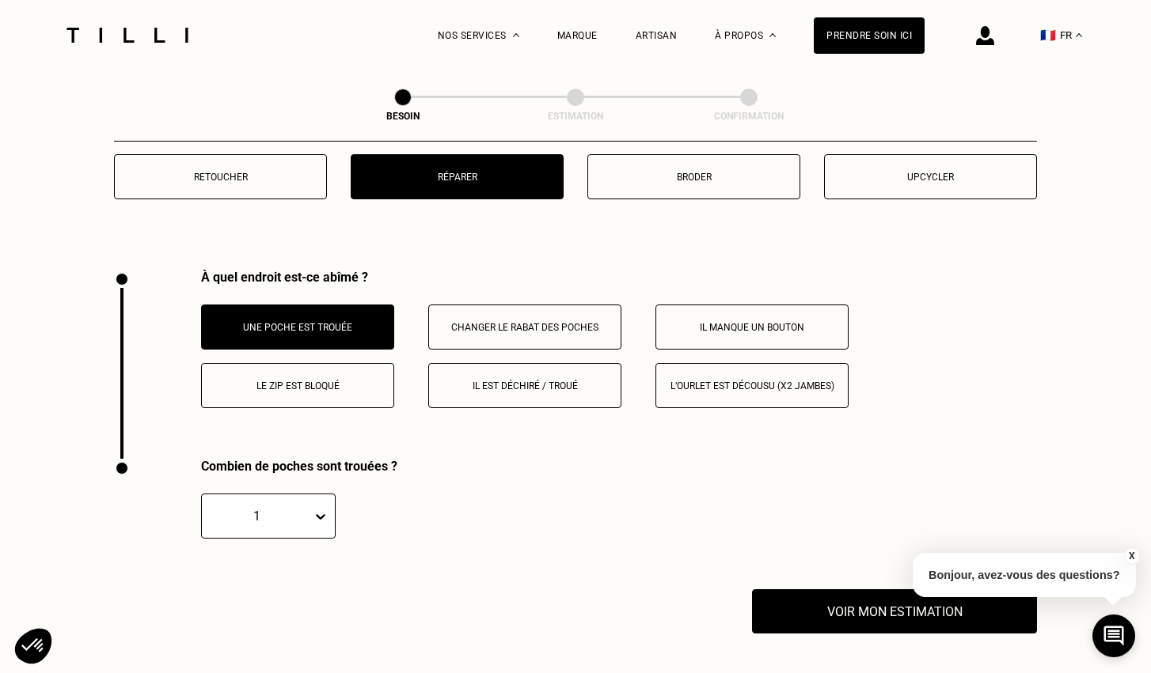
click at [487, 381] on p "Il est déchiré / troué" at bounding box center [525, 386] width 176 height 11
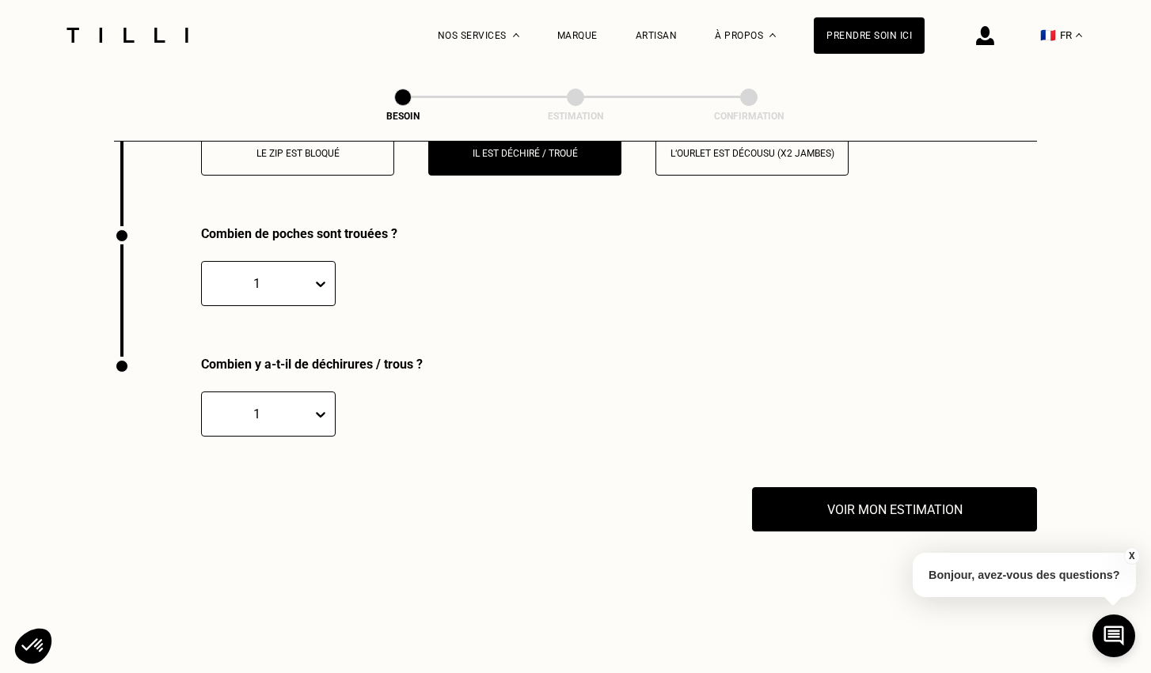
scroll to position [3110, 0]
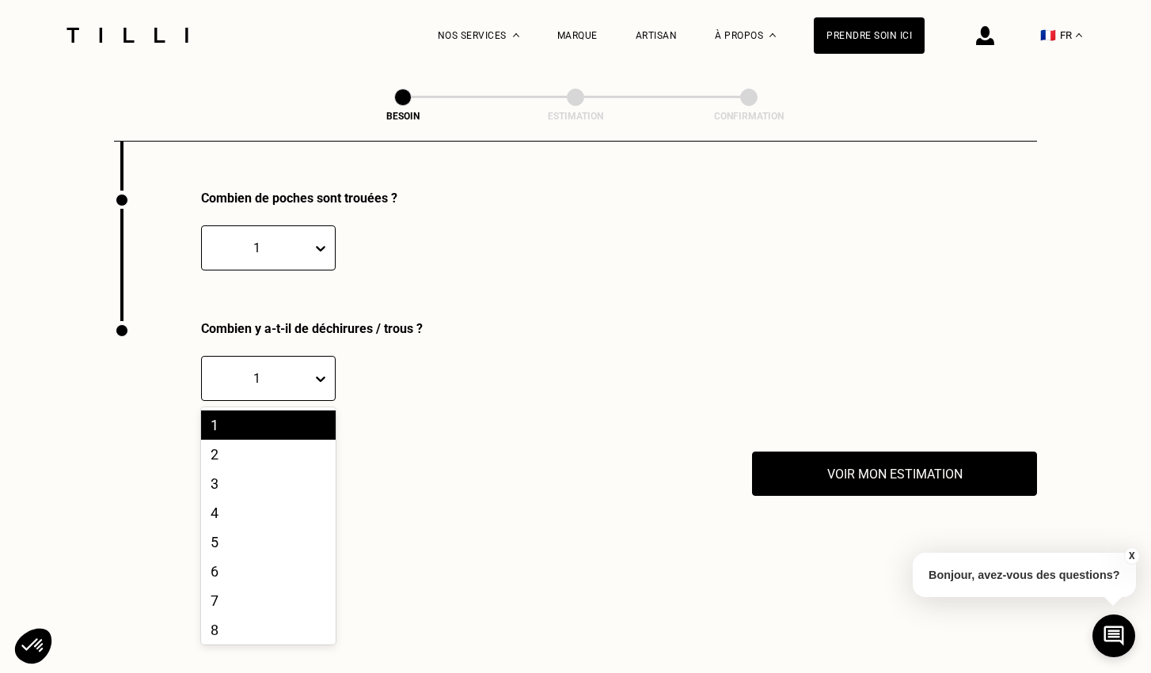
click at [324, 371] on icon at bounding box center [321, 379] width 16 height 16
click at [283, 441] on div "2" at bounding box center [268, 454] width 135 height 29
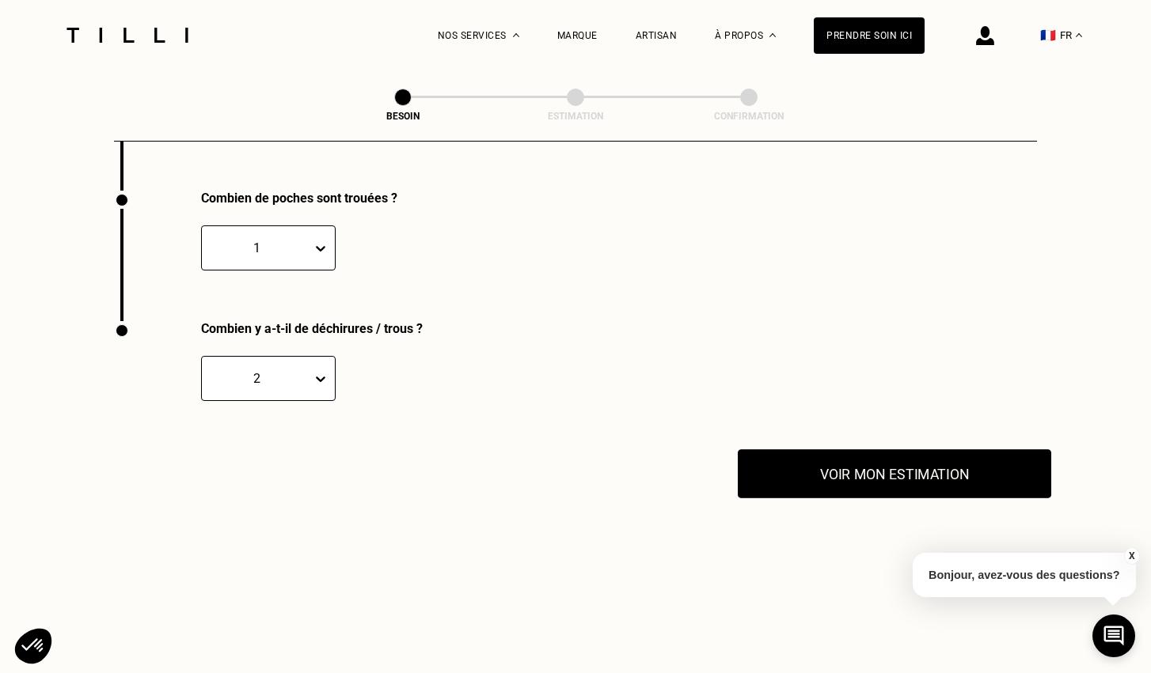
click at [830, 451] on button "Voir mon estimation" at bounding box center [893, 473] width 313 height 49
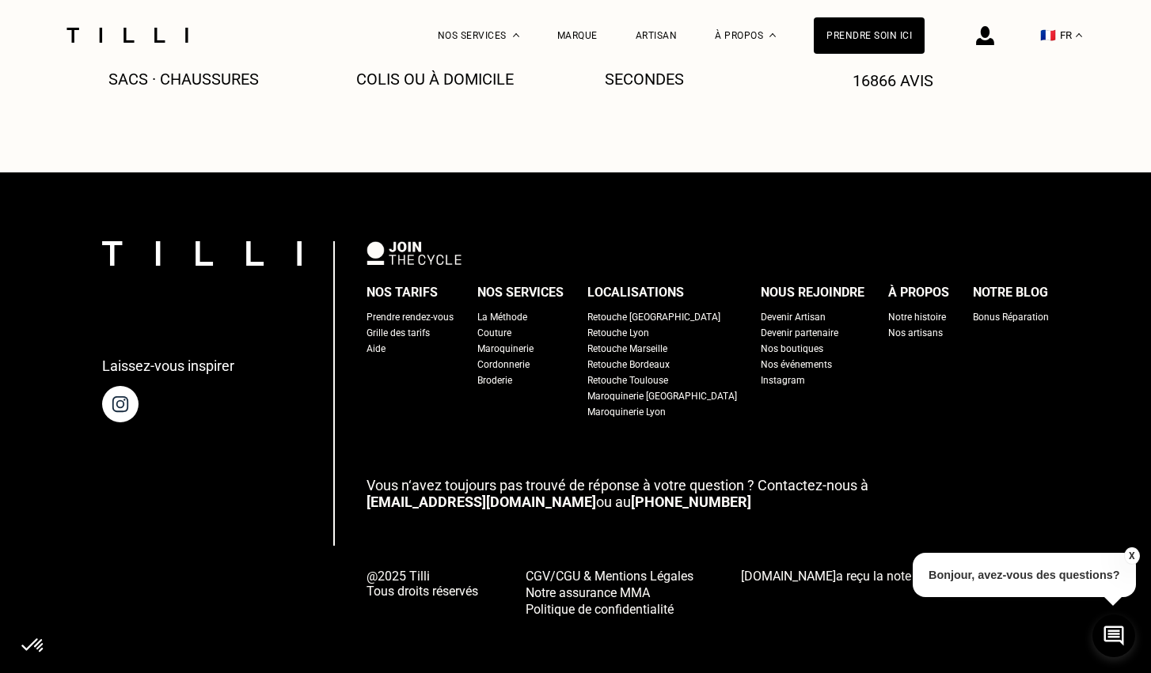
scroll to position [3782, 0]
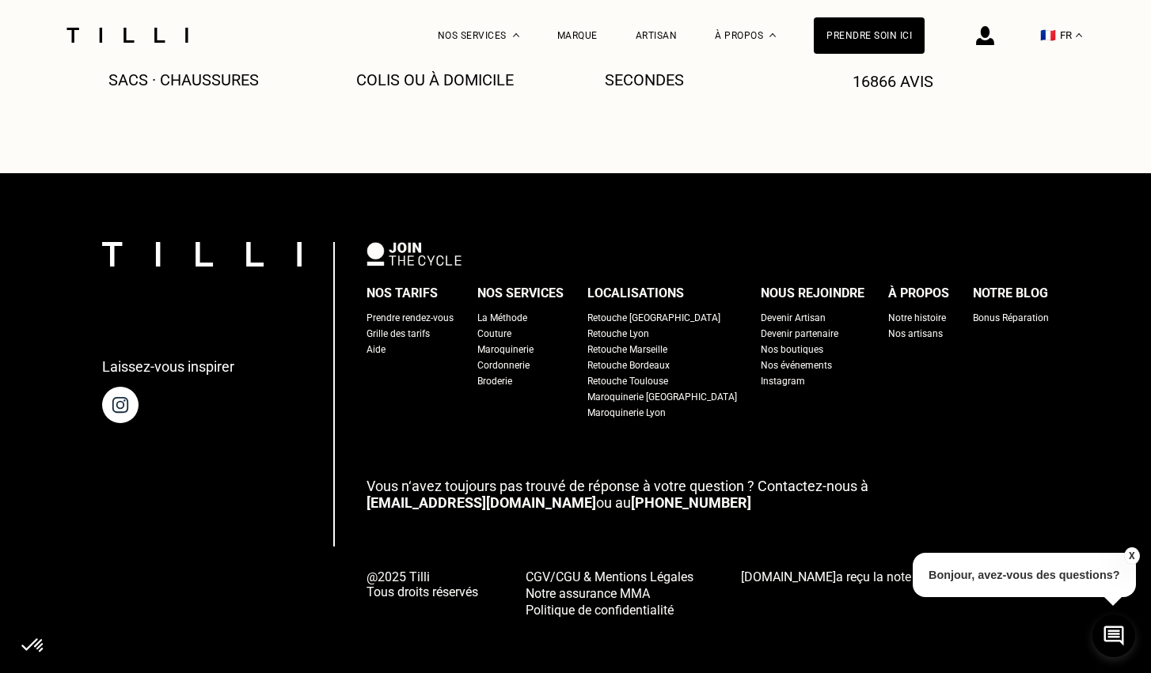
click at [430, 326] on div "Grille des tarifs" at bounding box center [397, 334] width 63 height 16
select select "FR"
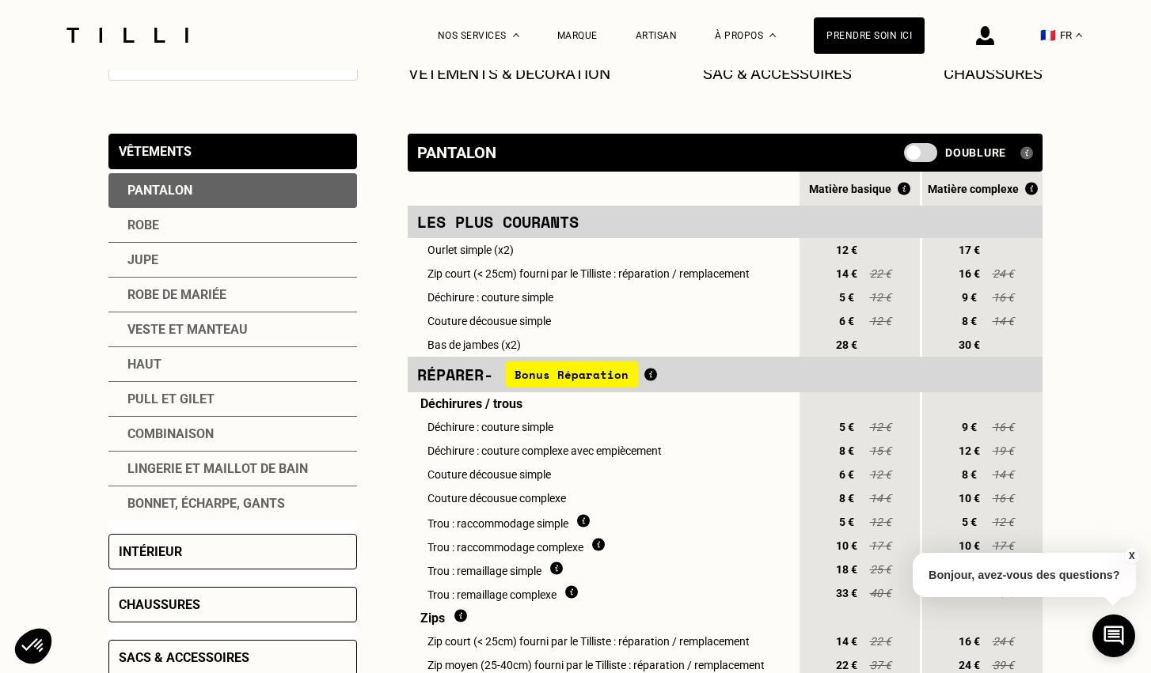
scroll to position [289, 0]
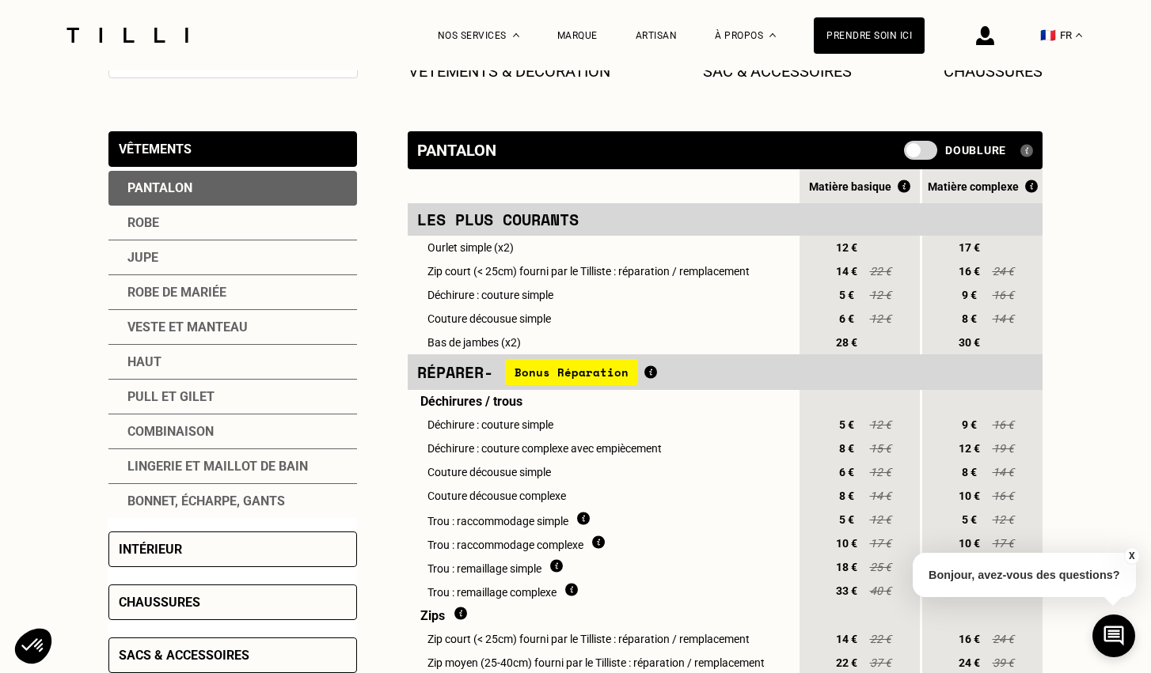
click at [1028, 154] on img at bounding box center [1026, 150] width 13 height 13
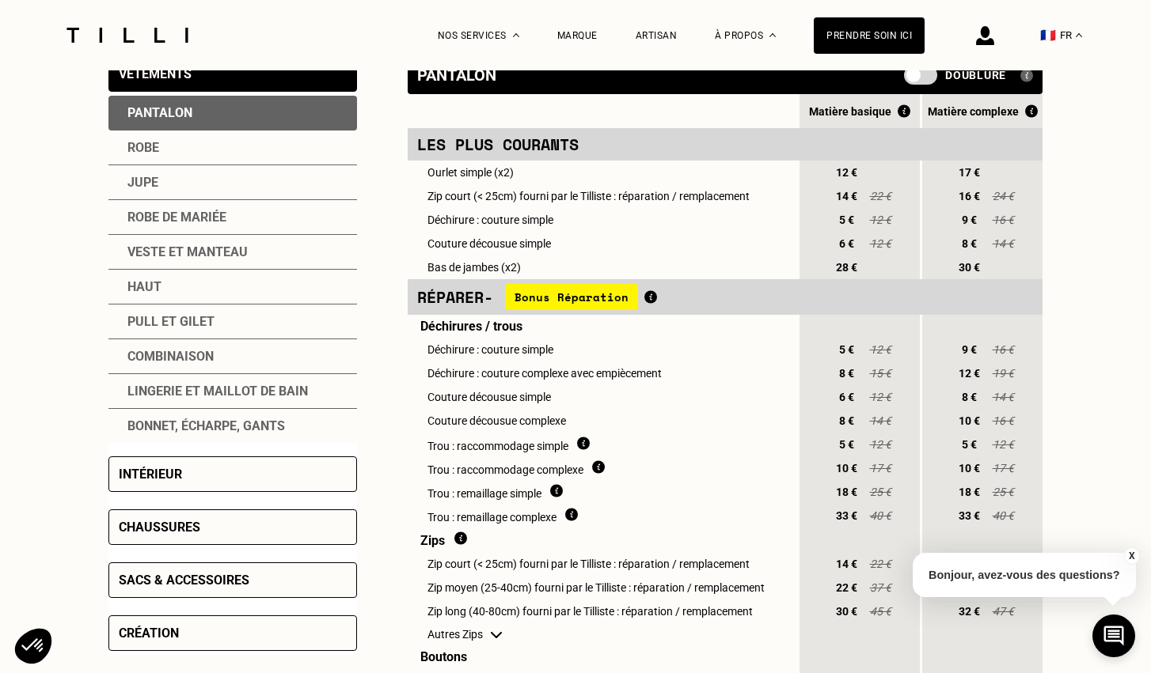
scroll to position [359, 0]
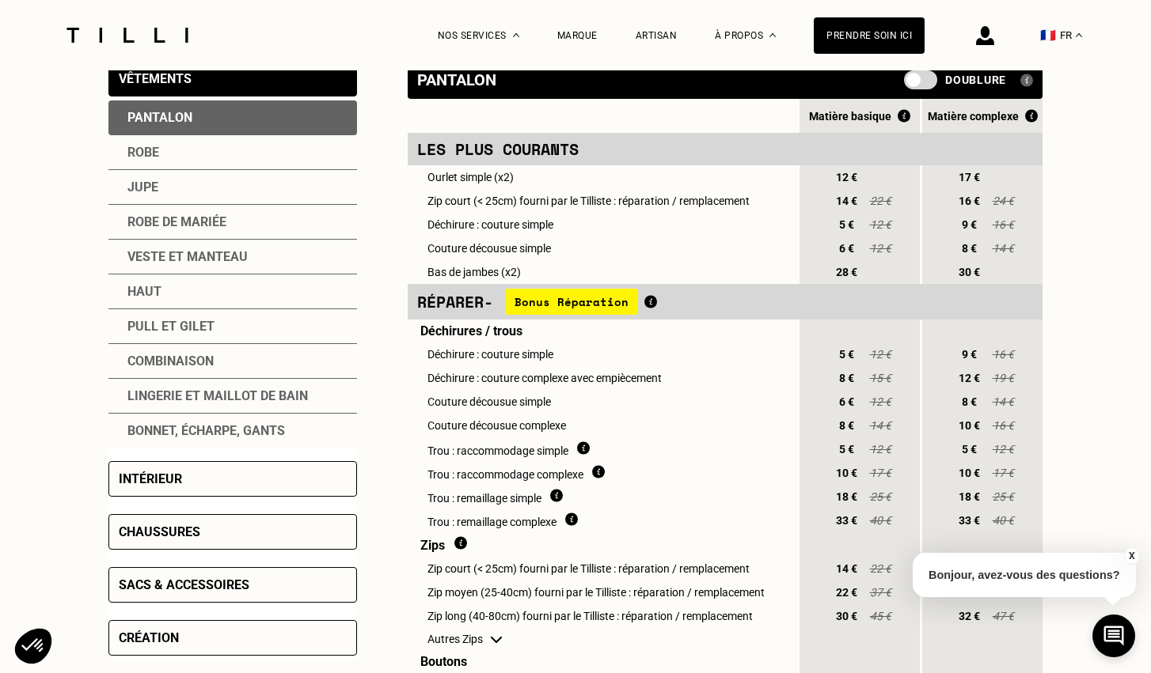
click at [248, 395] on div "Lingerie et maillot de bain" at bounding box center [232, 396] width 248 height 35
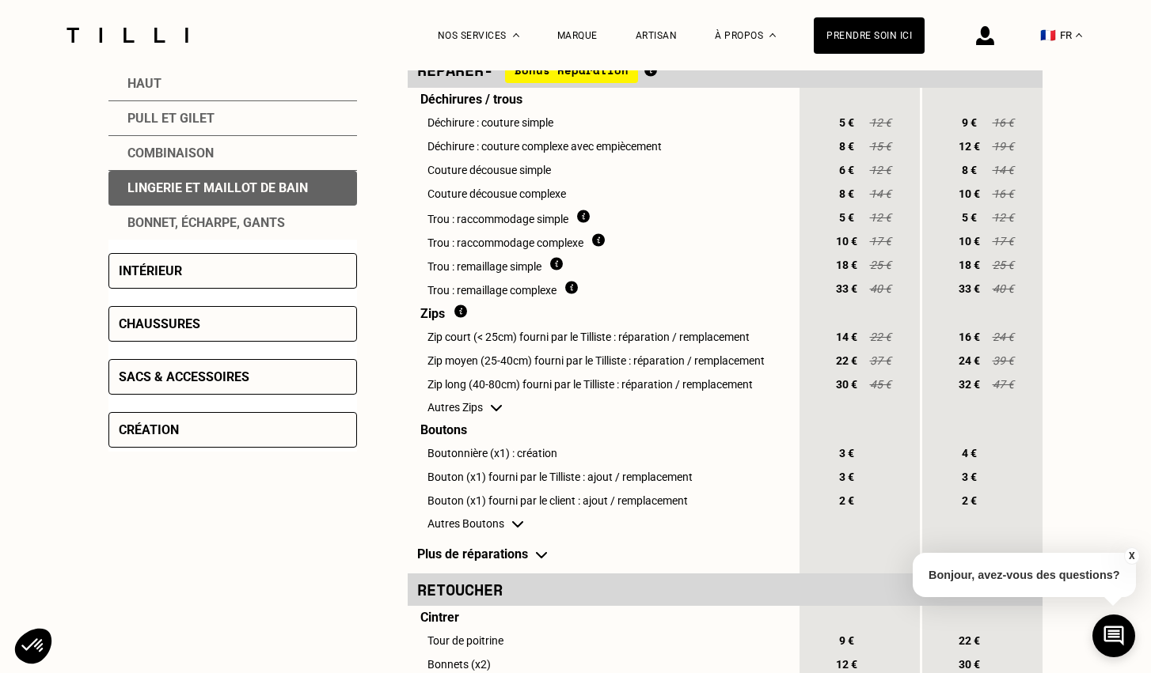
scroll to position [567, 0]
click at [267, 382] on div "Sacs & accessoires" at bounding box center [232, 377] width 248 height 36
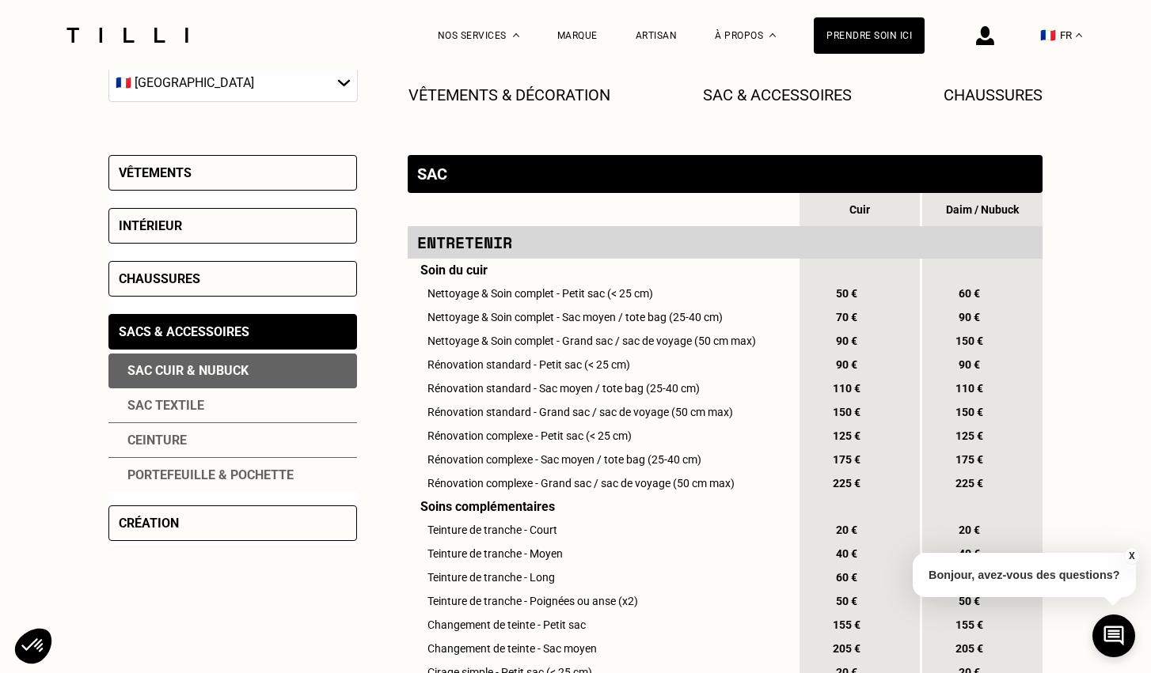
scroll to position [294, 0]
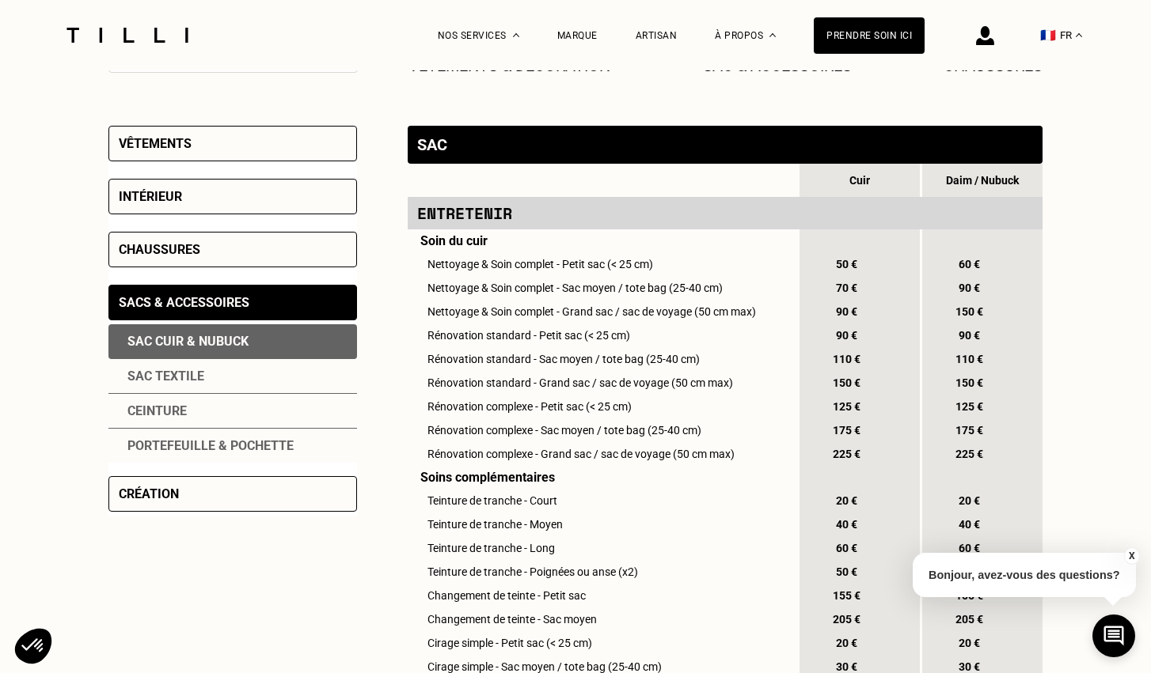
click at [171, 491] on div "Création" at bounding box center [149, 494] width 60 height 15
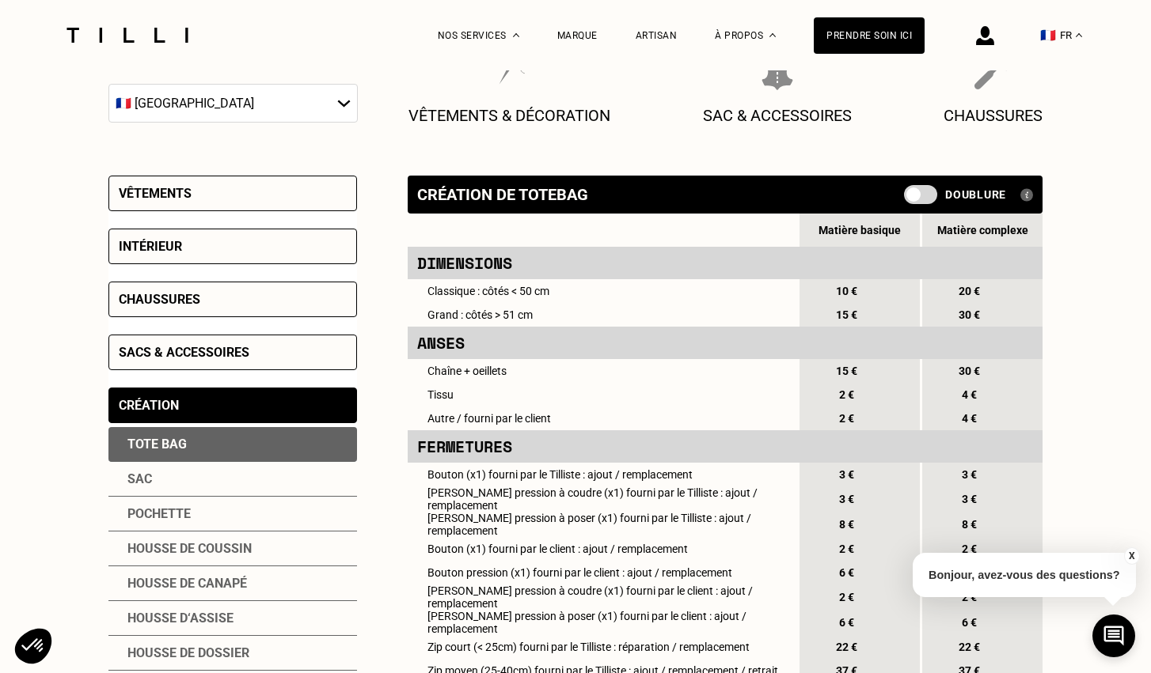
scroll to position [44, 0]
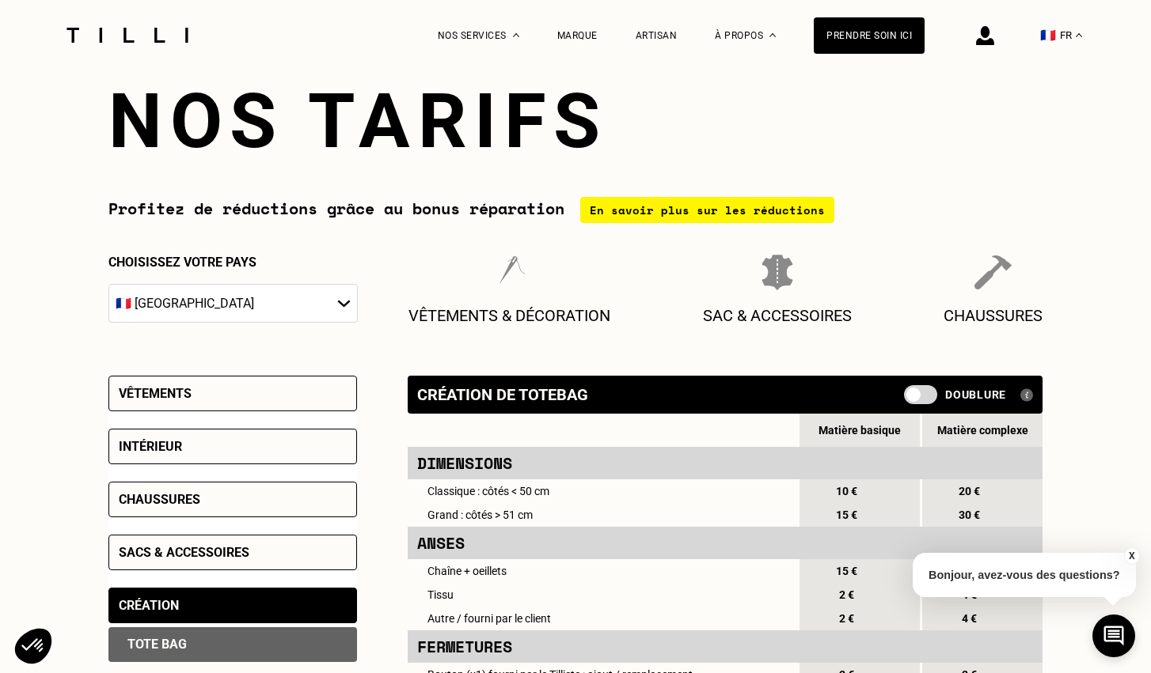
click at [181, 445] on div "Intérieur" at bounding box center [150, 446] width 63 height 15
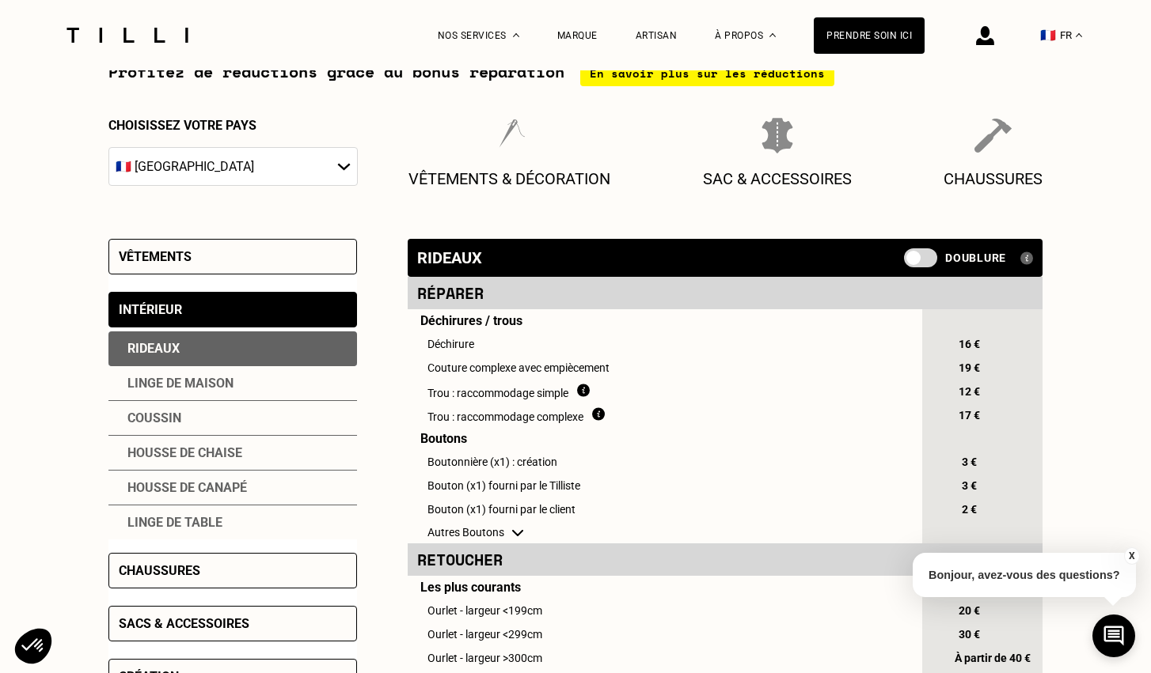
scroll to position [183, 0]
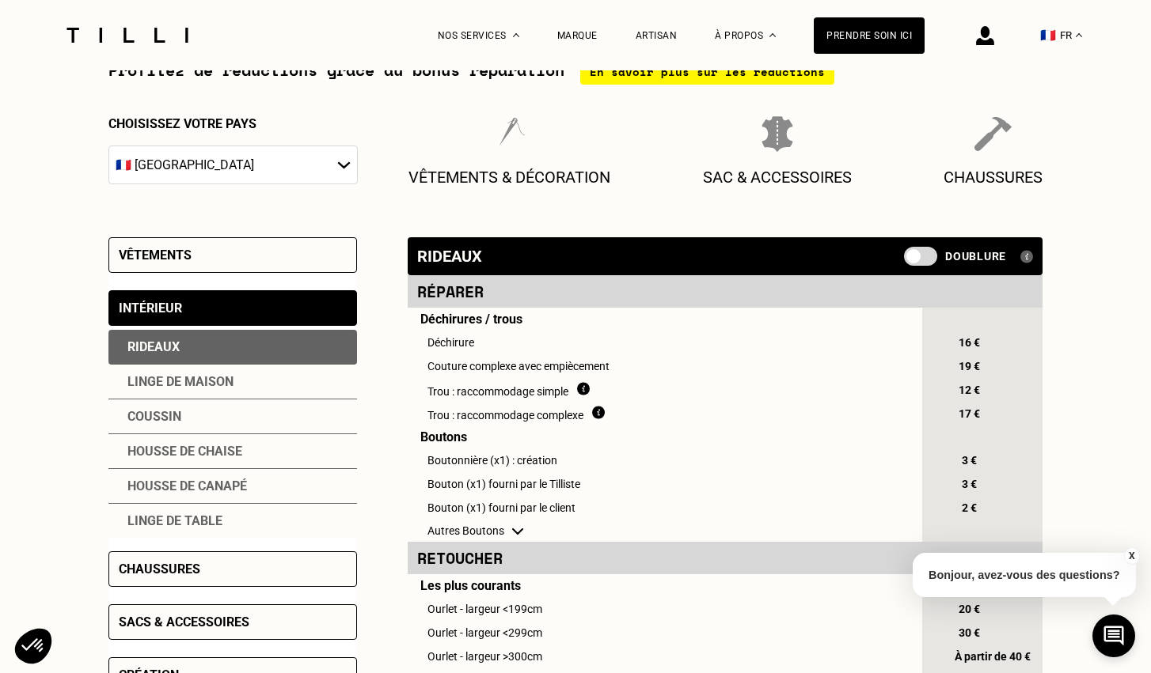
click at [257, 260] on div "Vêtements" at bounding box center [232, 255] width 248 height 36
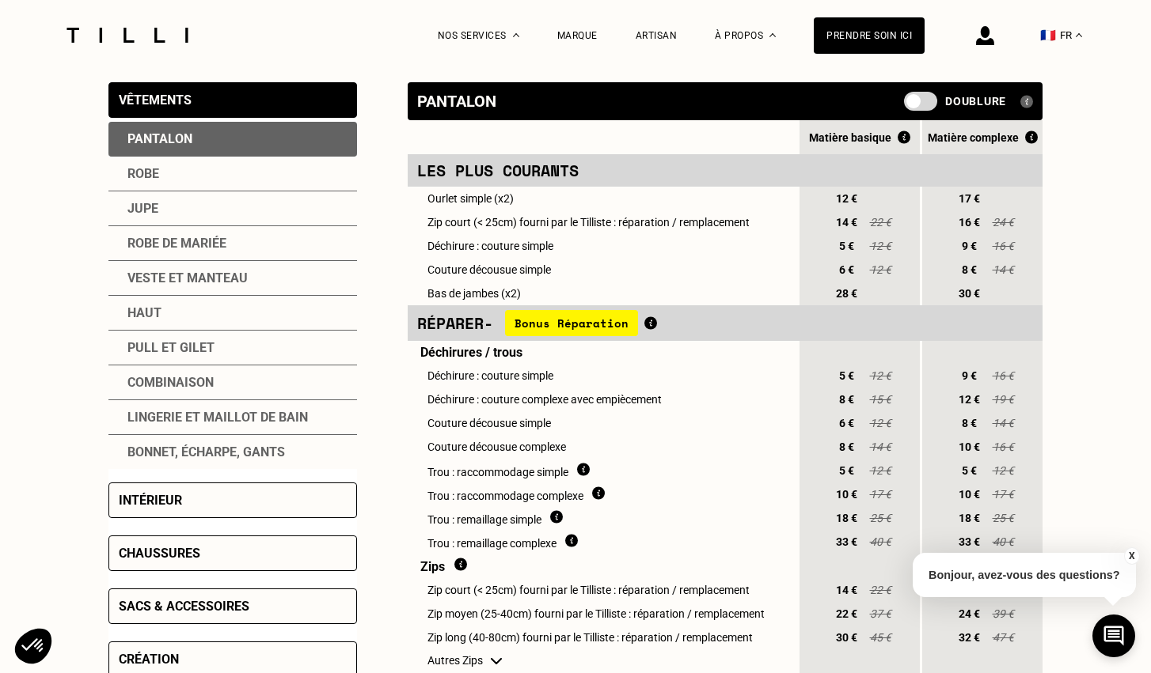
scroll to position [367, 0]
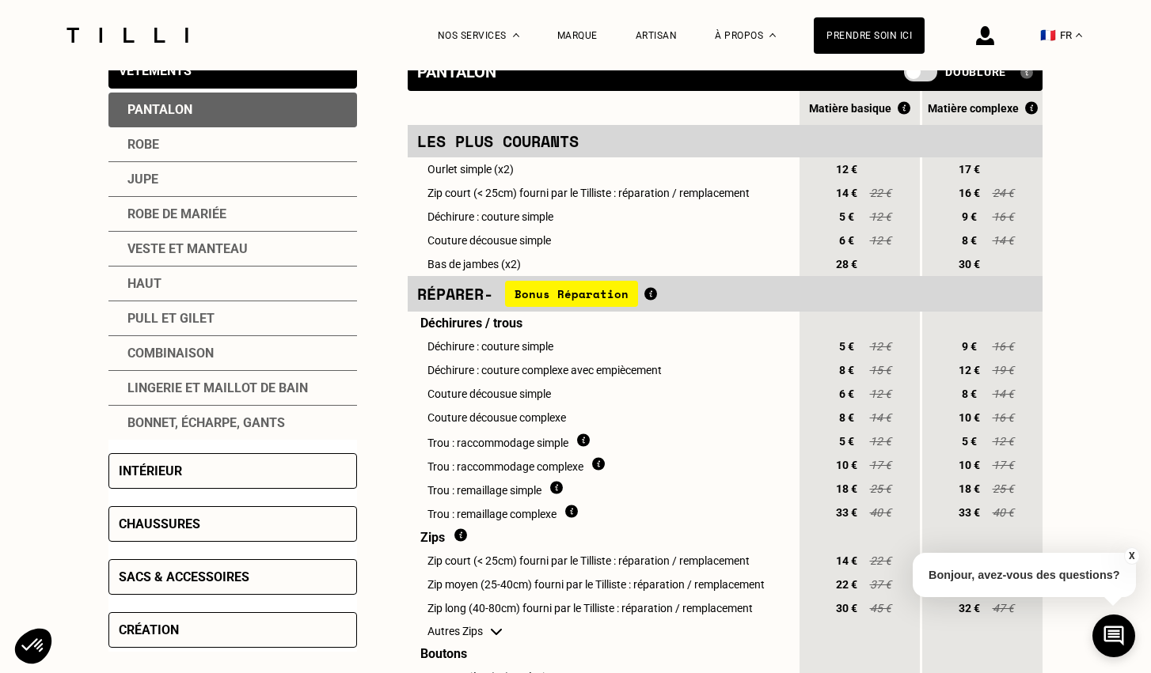
click at [175, 479] on div "Intérieur" at bounding box center [150, 471] width 63 height 15
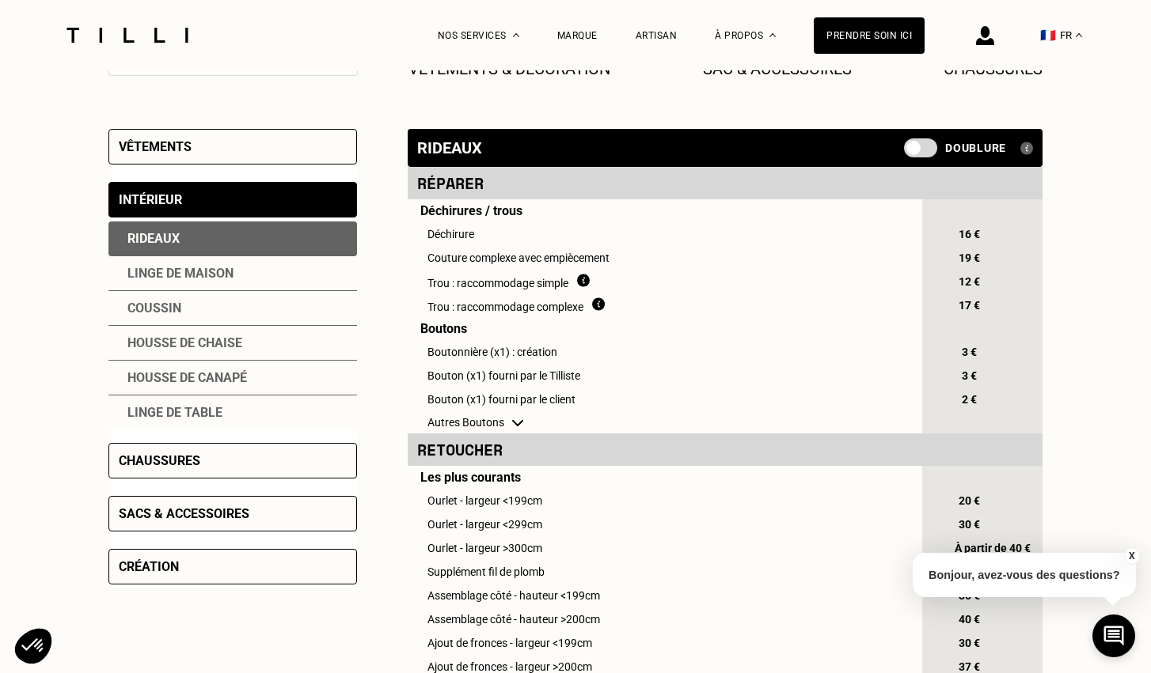
scroll to position [292, 0]
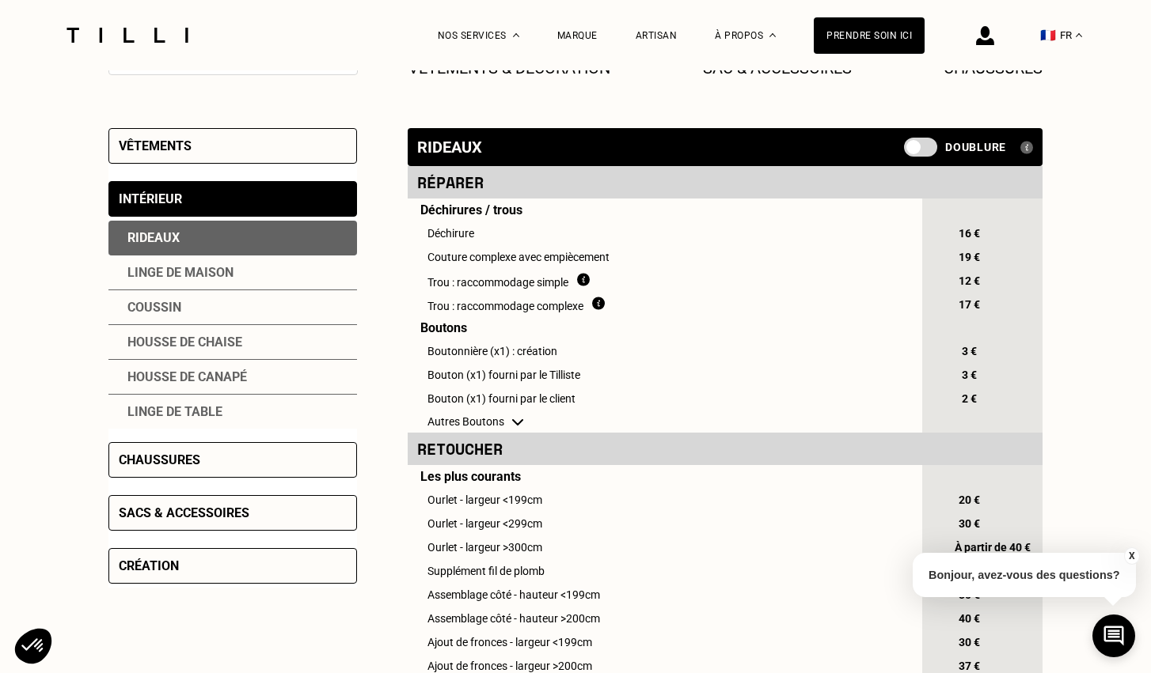
click at [246, 155] on div "Vêtements" at bounding box center [232, 146] width 248 height 36
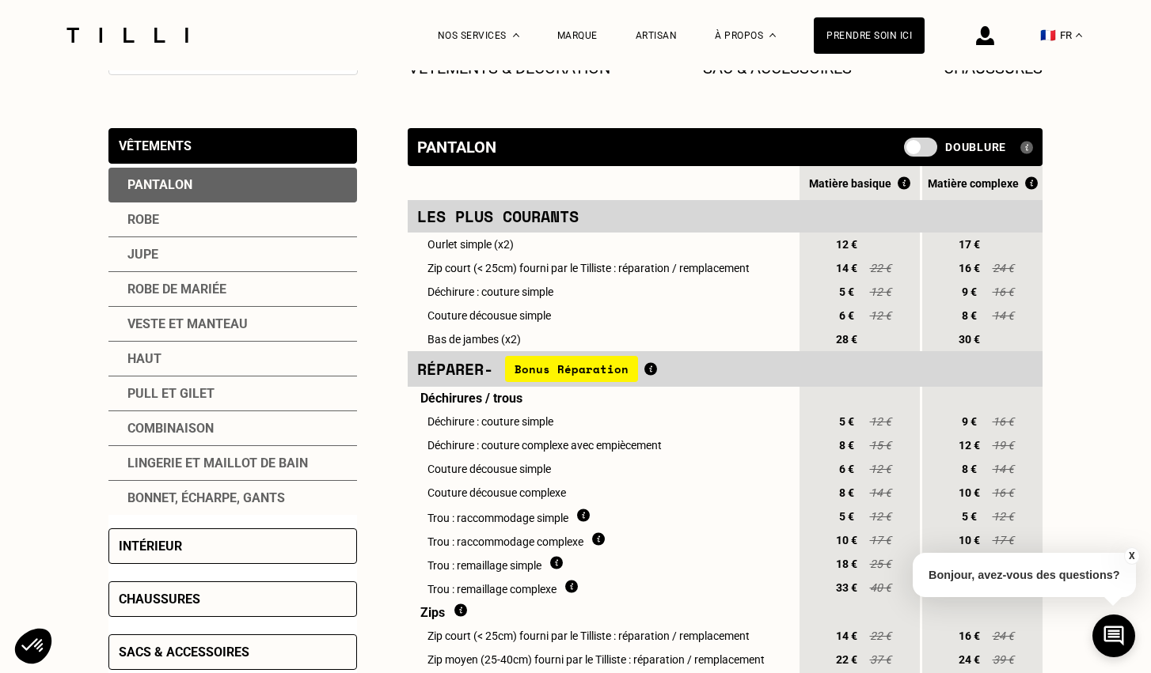
click at [195, 471] on div "Lingerie et maillot de bain" at bounding box center [232, 463] width 248 height 35
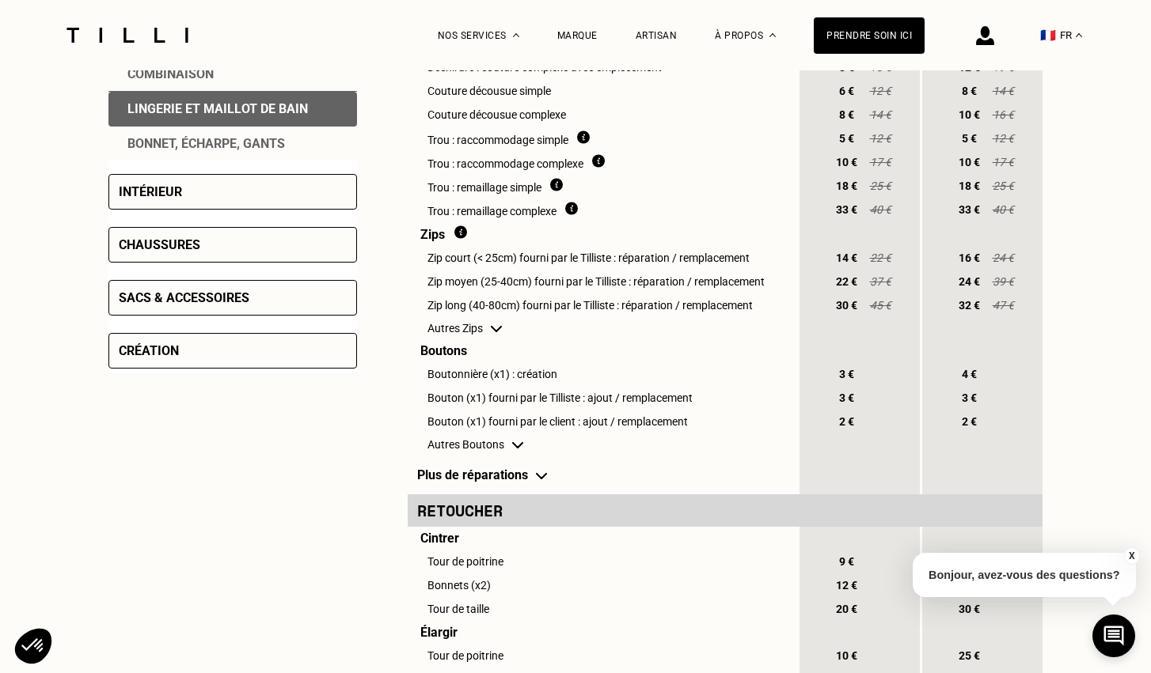
scroll to position [649, 0]
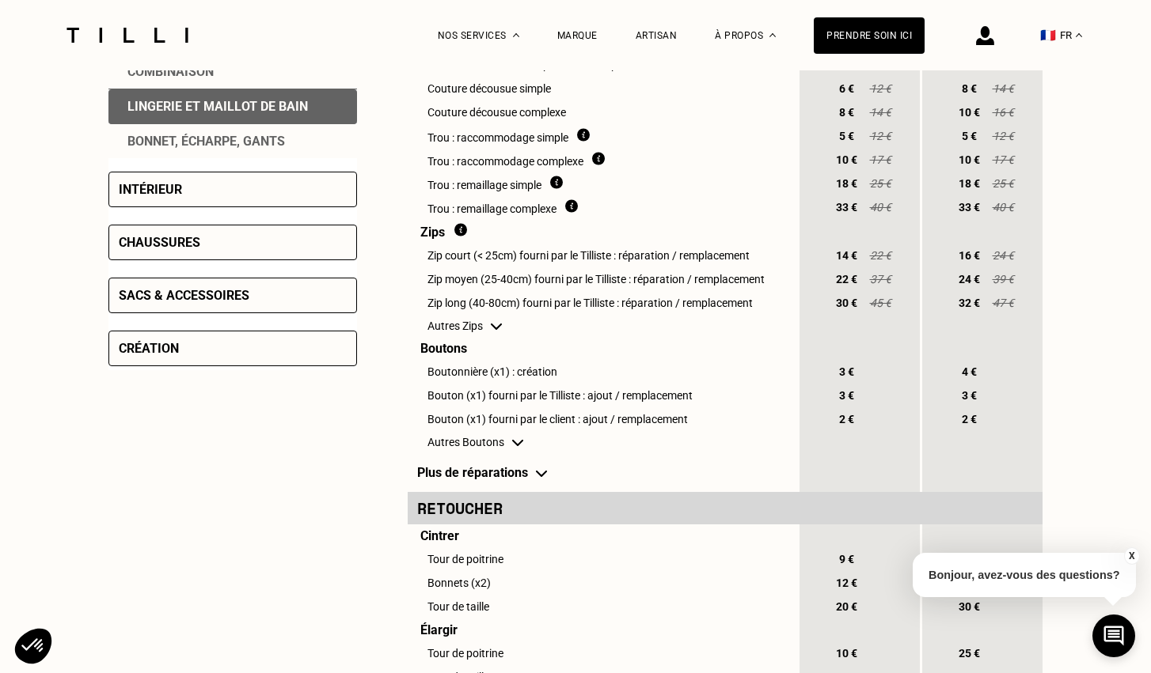
click at [501, 482] on td "Plus de réparations" at bounding box center [602, 472] width 389 height 39
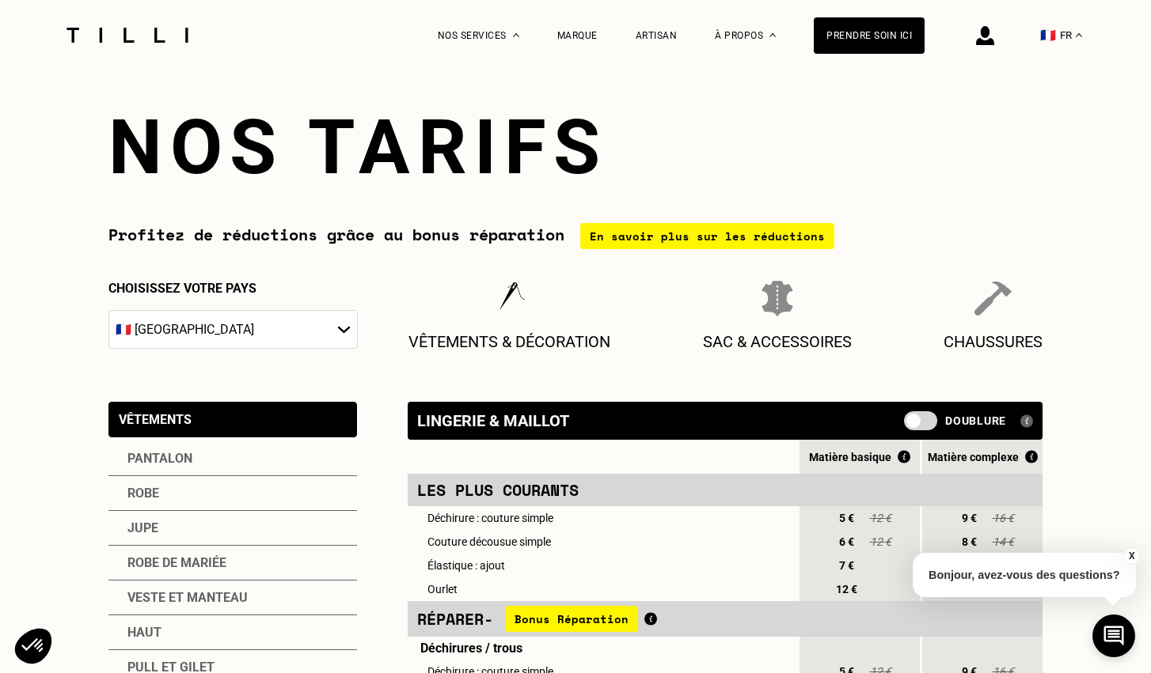
scroll to position [25, 0]
